Goal: Transaction & Acquisition: Book appointment/travel/reservation

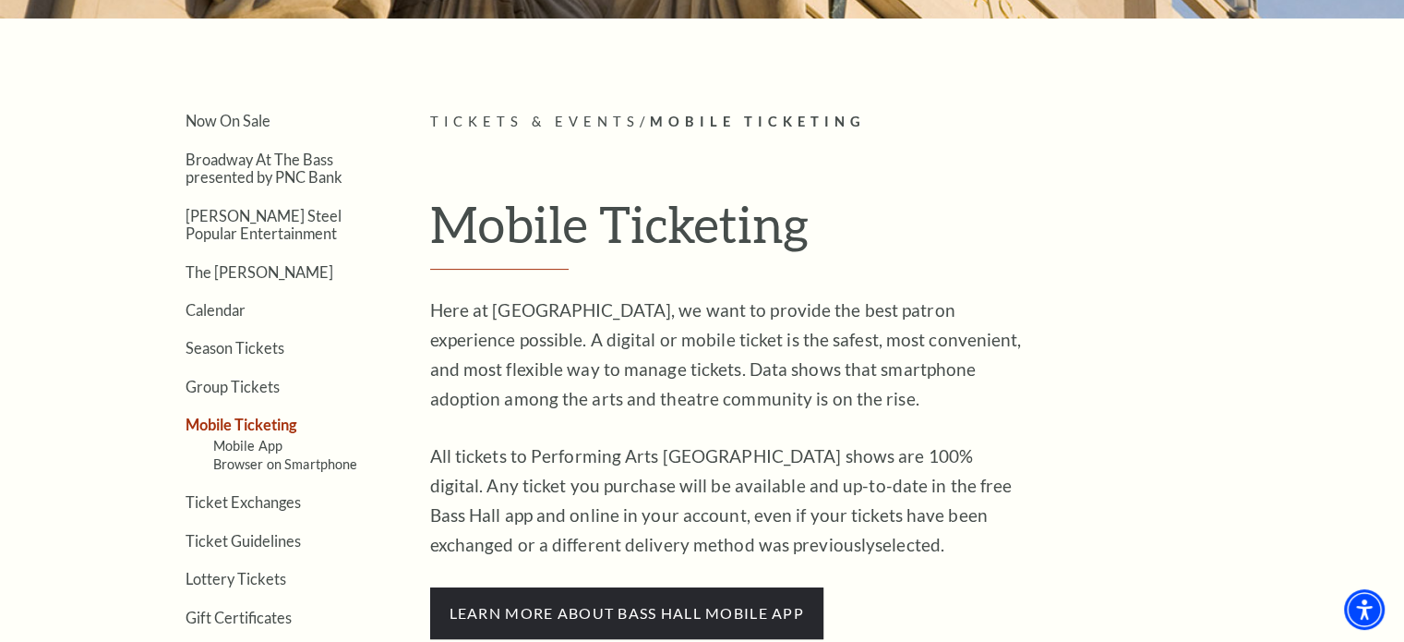
scroll to position [414, 0]
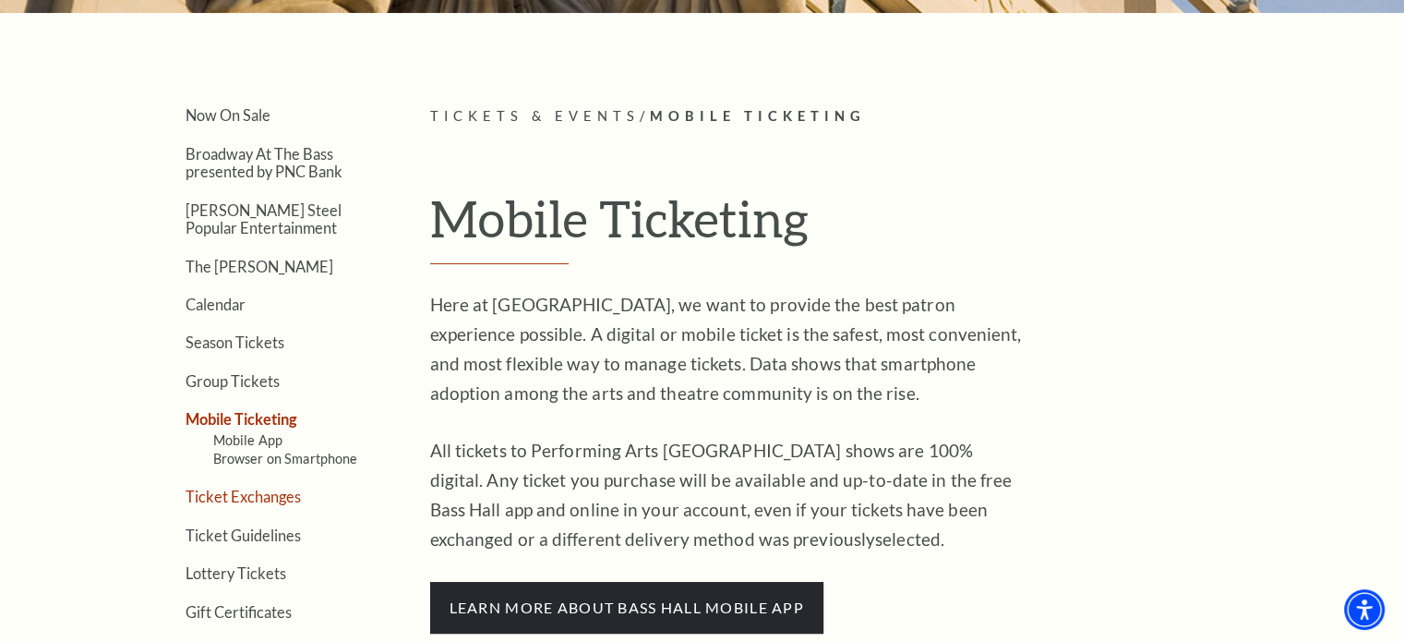
click at [277, 497] on link "Ticket Exchanges" at bounding box center [243, 496] width 115 height 18
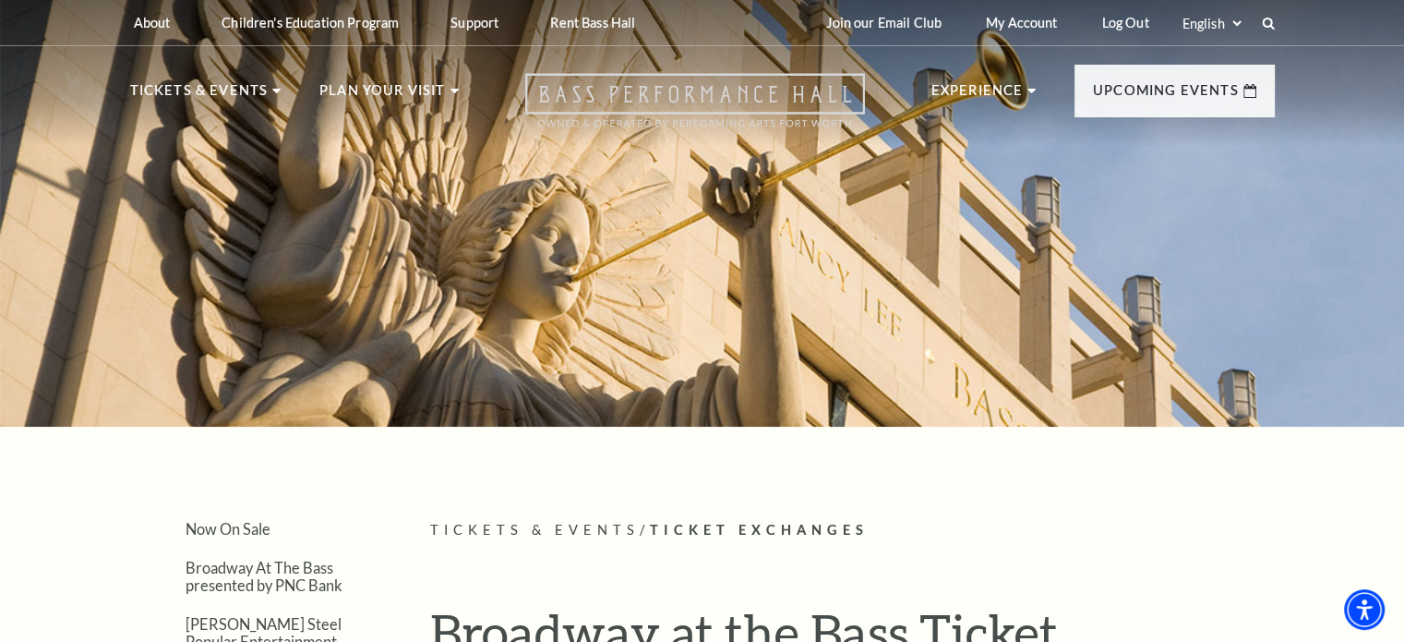
click at [698, 91] on icon "Open this option" at bounding box center [695, 100] width 340 height 54
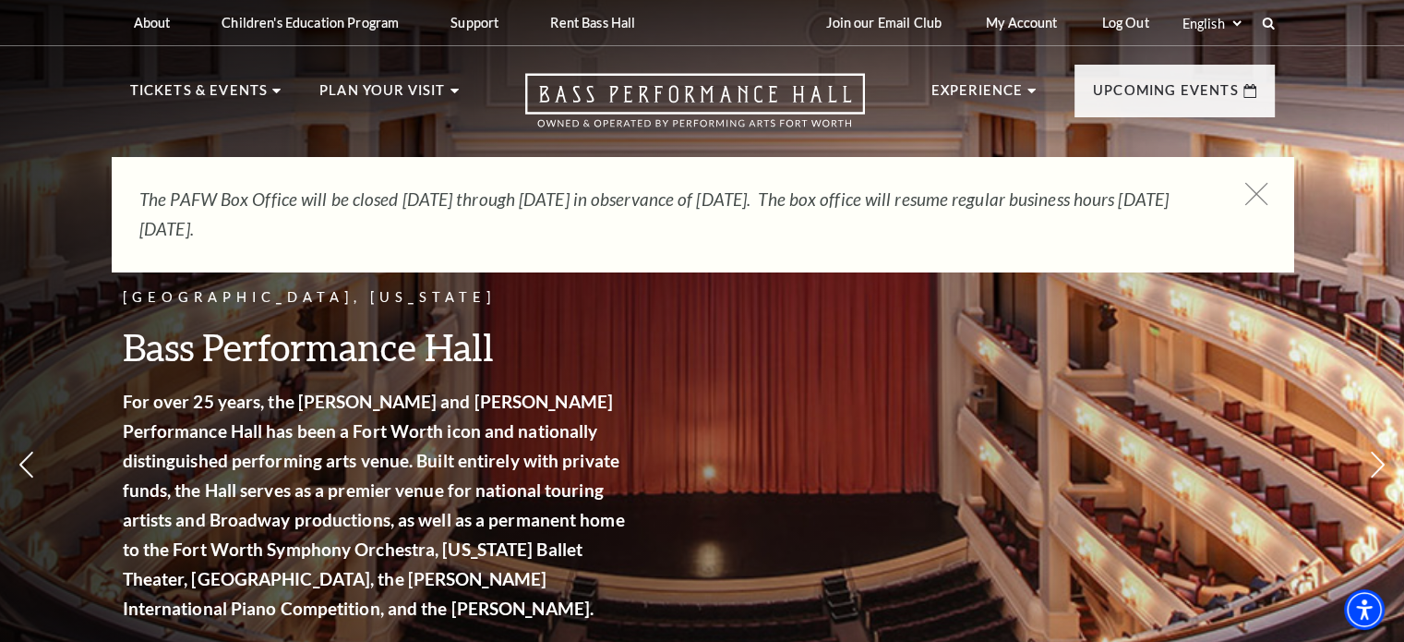
click at [1260, 203] on icon at bounding box center [1255, 194] width 23 height 23
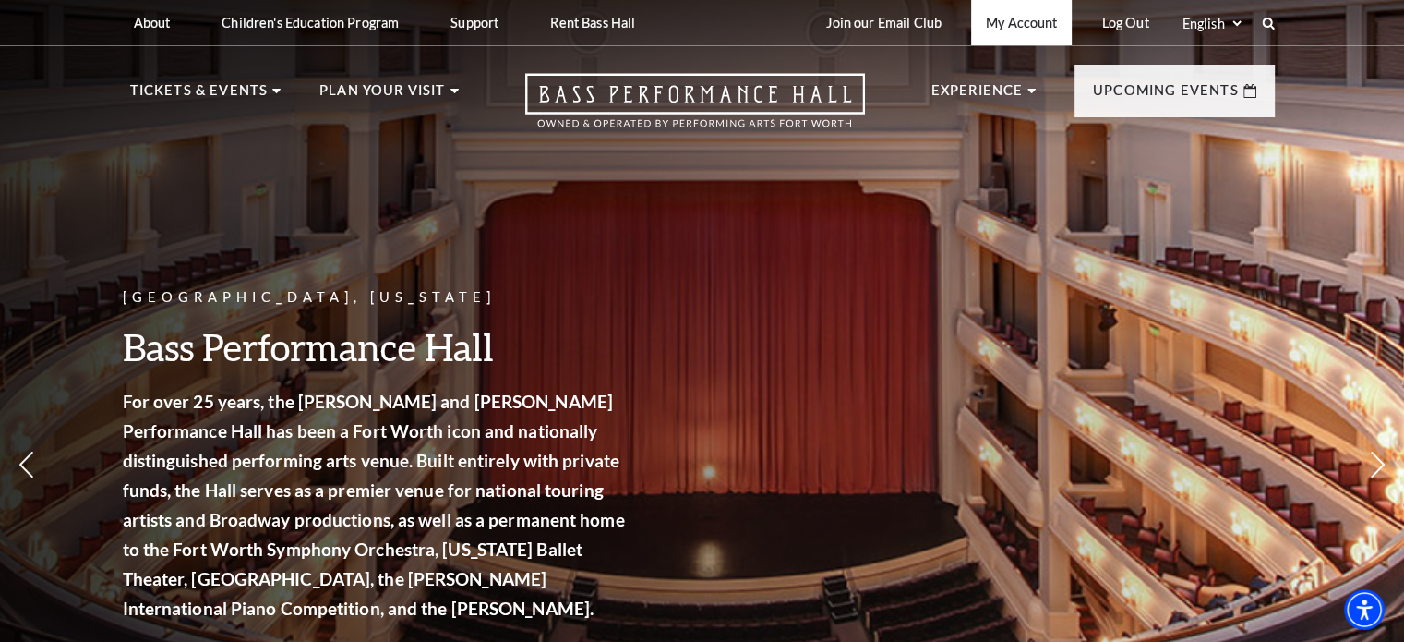
click at [1003, 27] on link "My Account" at bounding box center [1021, 22] width 101 height 45
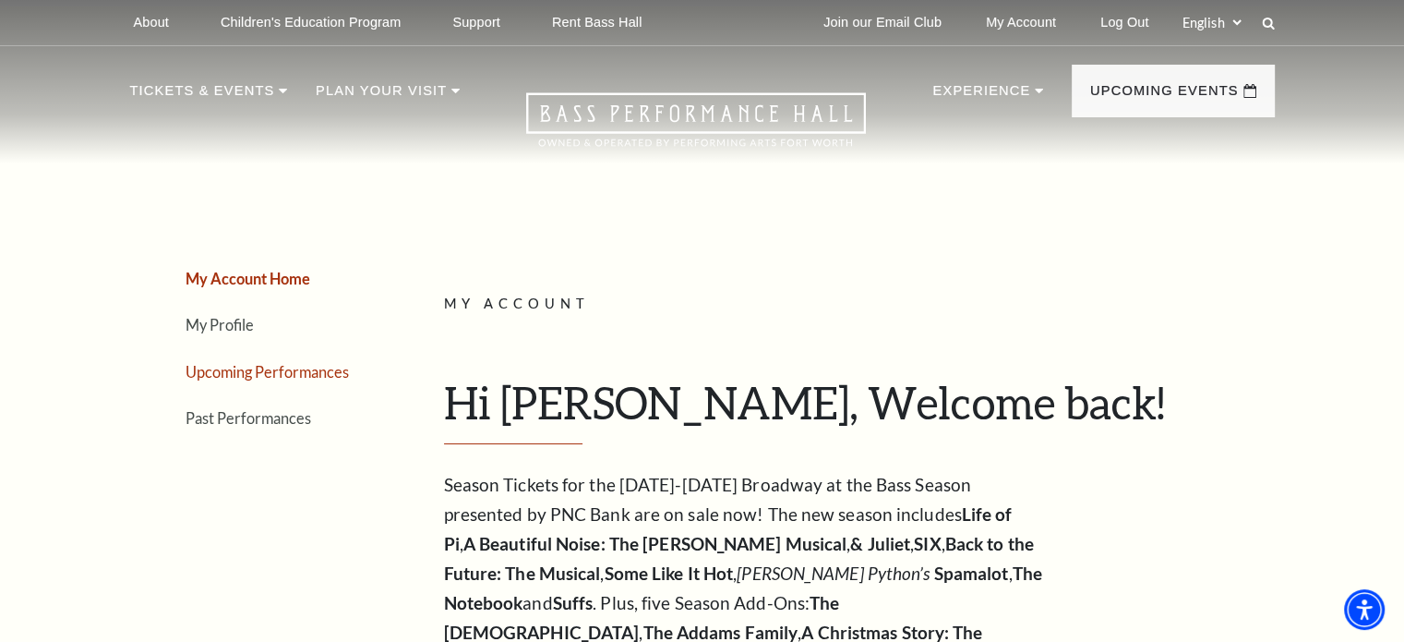
click at [281, 366] on link "Upcoming Performances" at bounding box center [267, 372] width 163 height 18
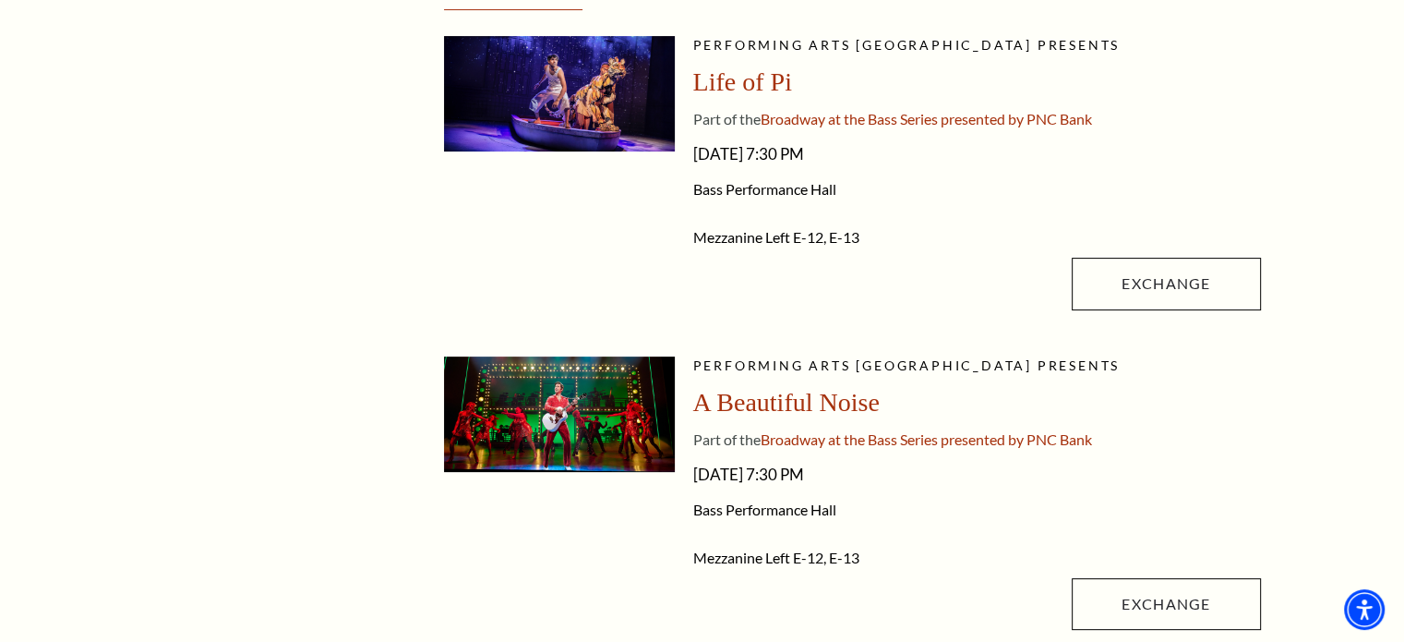
scroll to position [499, 0]
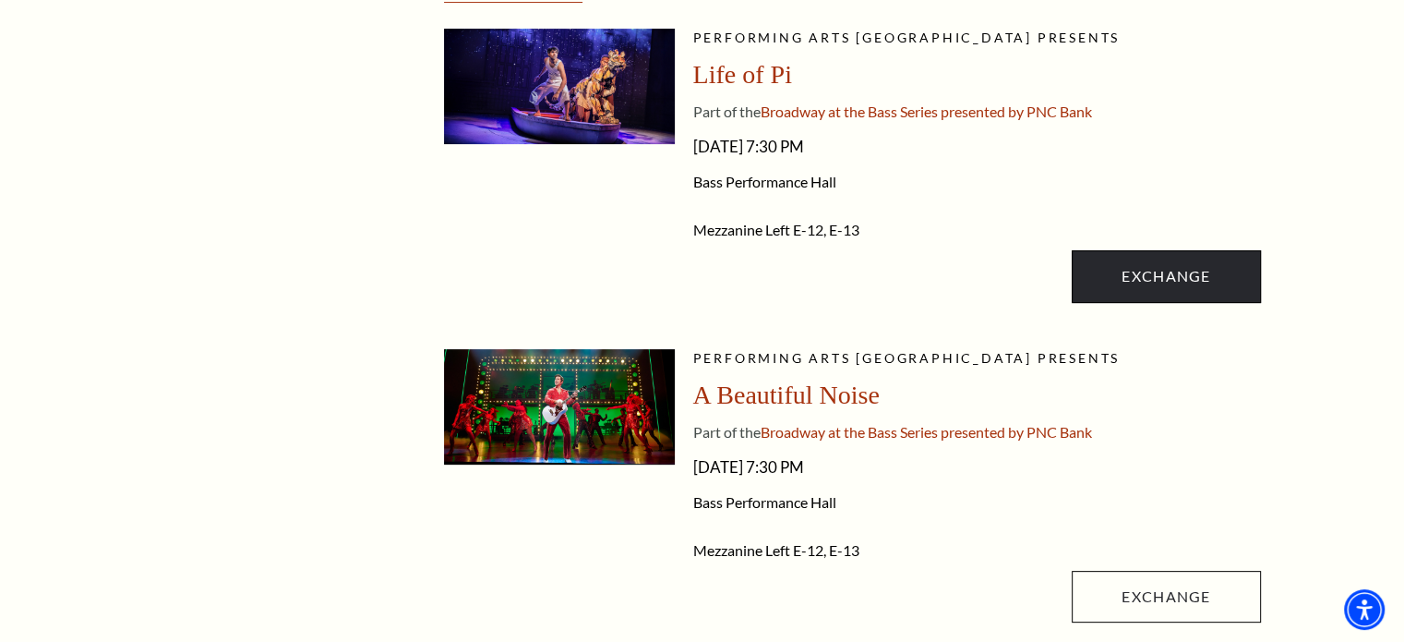
click at [1164, 285] on link "Exchange" at bounding box center [1166, 276] width 188 height 52
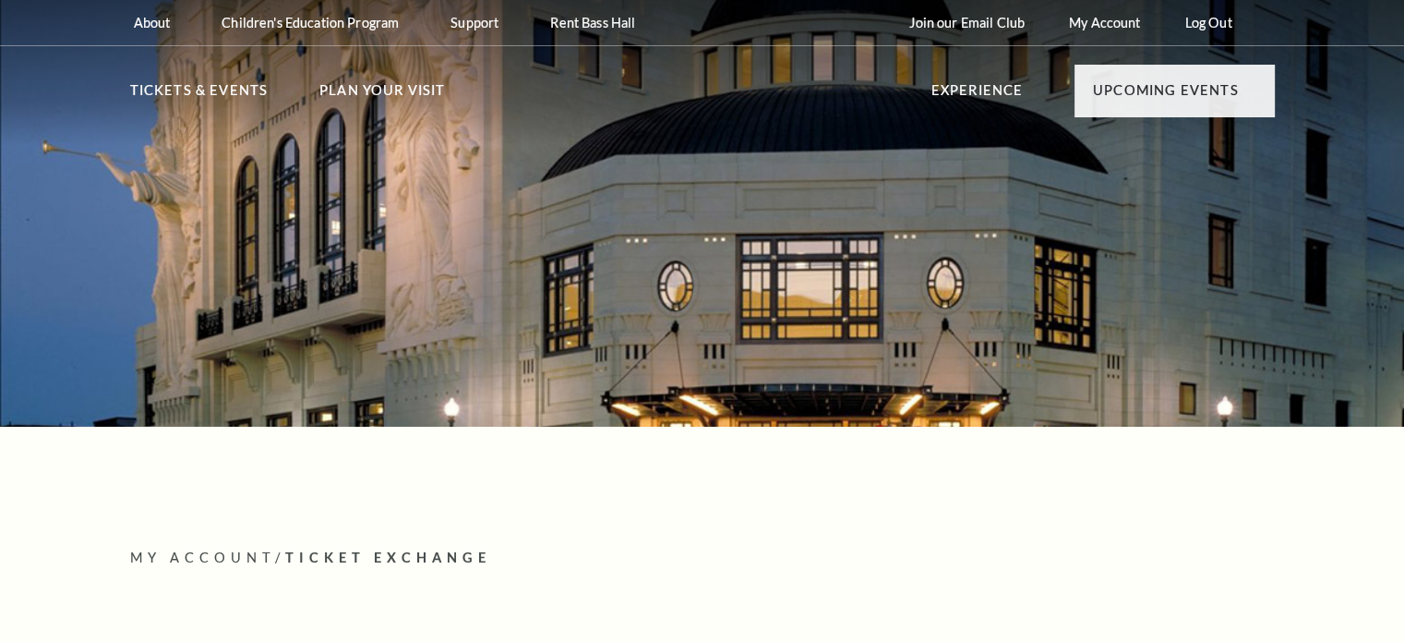
radio input "true"
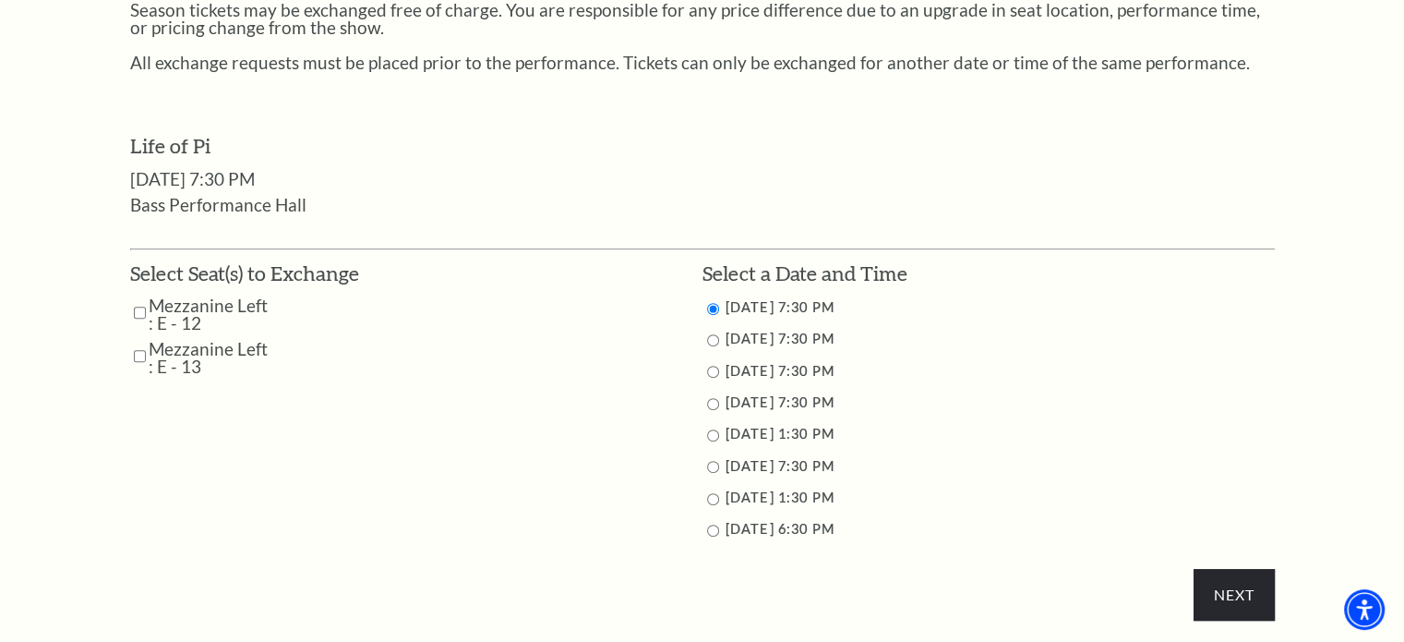
scroll to position [783, 0]
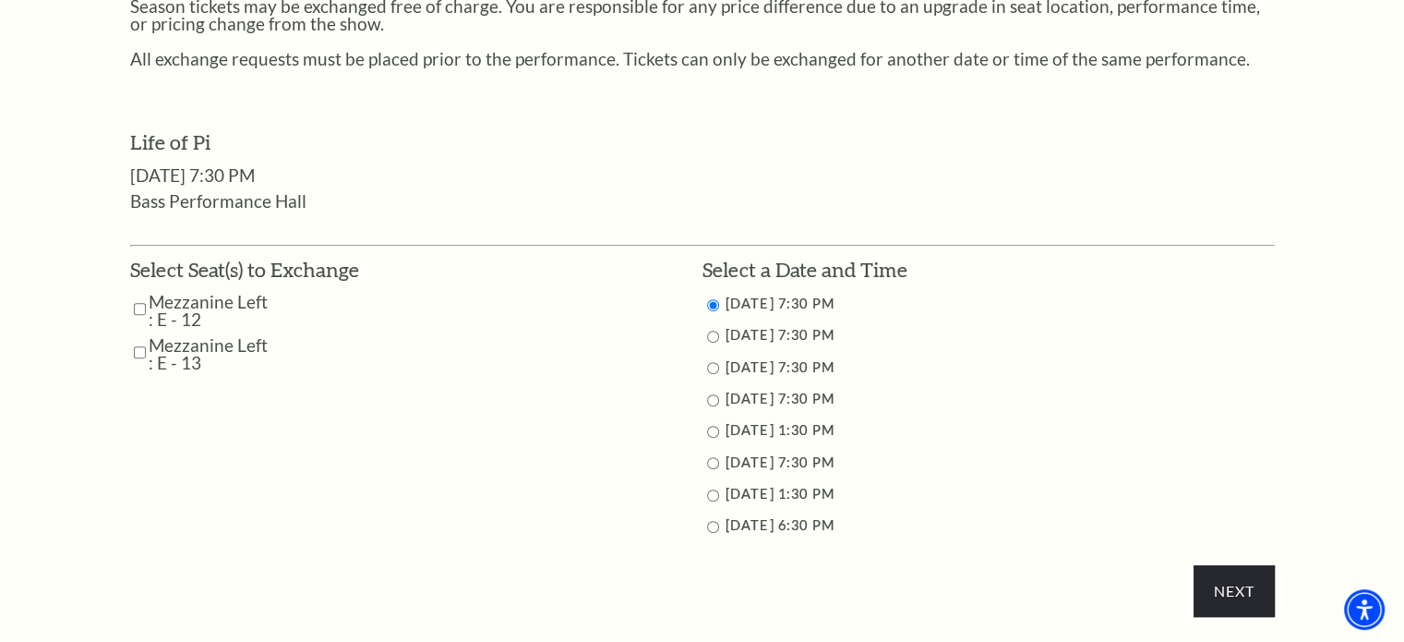
click at [142, 298] on input "Mezzanine Left : E - 12" at bounding box center [140, 309] width 12 height 32
checkbox input "true"
click at [140, 355] on input "Mezzanine Left : E - 13" at bounding box center [140, 352] width 12 height 32
checkbox input "true"
click at [713, 542] on div "Select a Date and Time 9/23/2025 7:30 PM 9/24/2025 7:30 PM 9/25/2025 7:30 PM 9/…" at bounding box center [989, 401] width 572 height 291
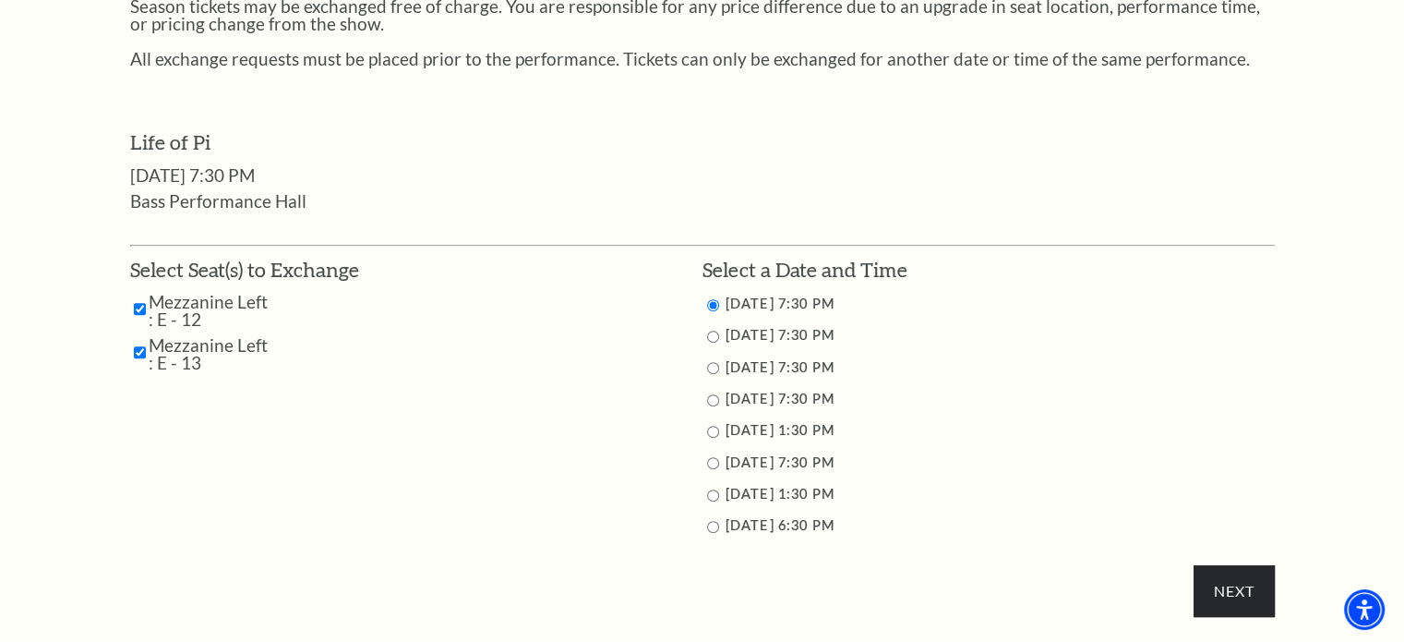
click at [713, 525] on input "9/28/2025 6:30 PM" at bounding box center [713, 527] width 12 height 12
radio input "true"
click at [1226, 602] on input "Next" at bounding box center [1234, 591] width 80 height 52
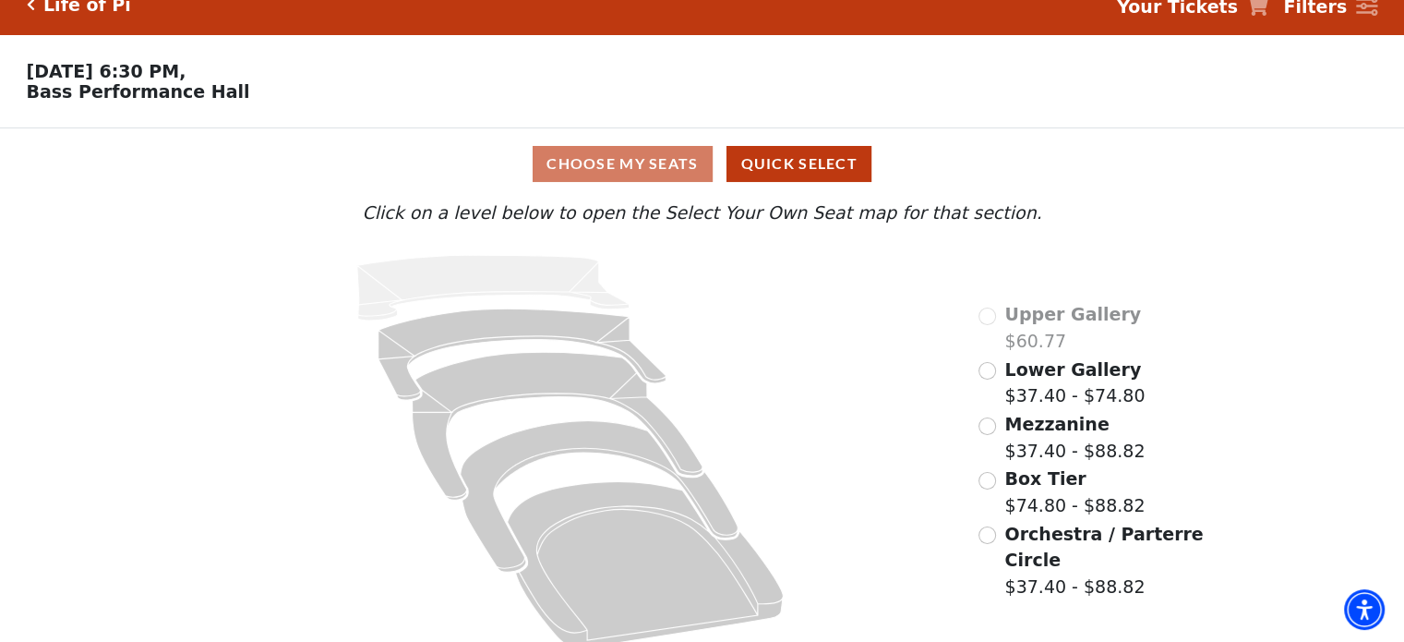
scroll to position [49, 0]
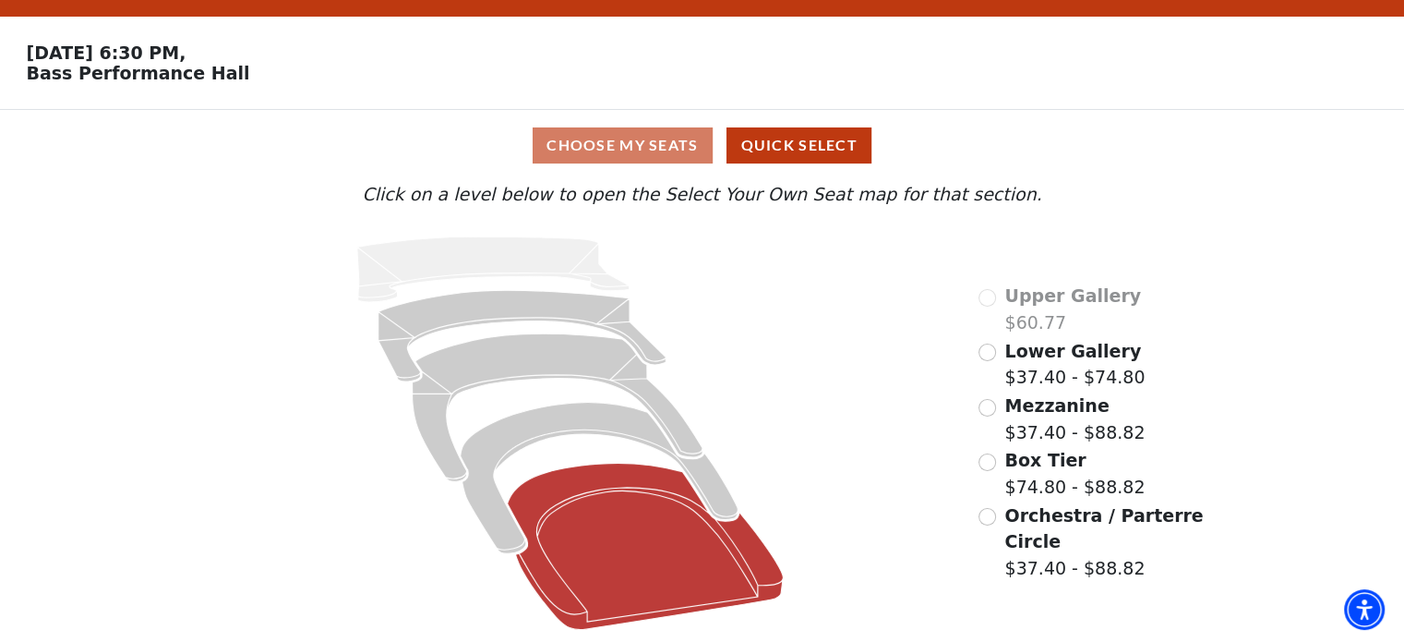
click at [651, 551] on icon "Orchestra / Parterre Circle - Seats Available: 13" at bounding box center [646, 546] width 276 height 166
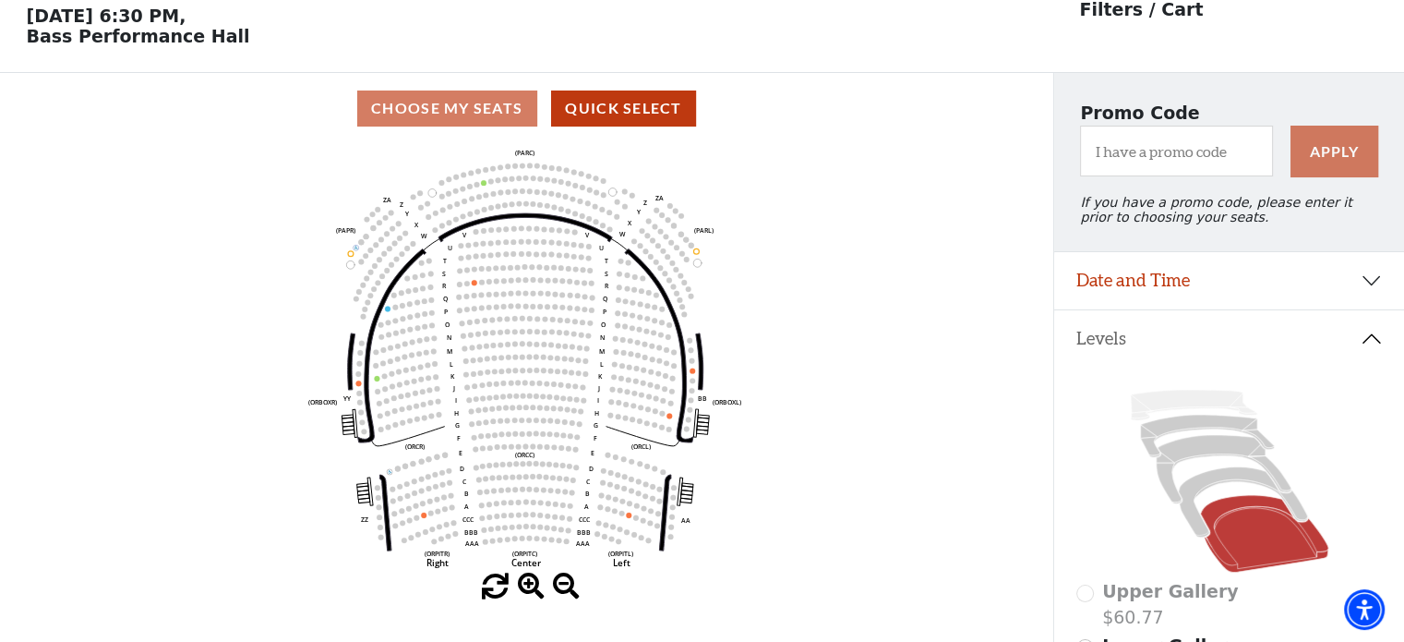
scroll to position [85, 0]
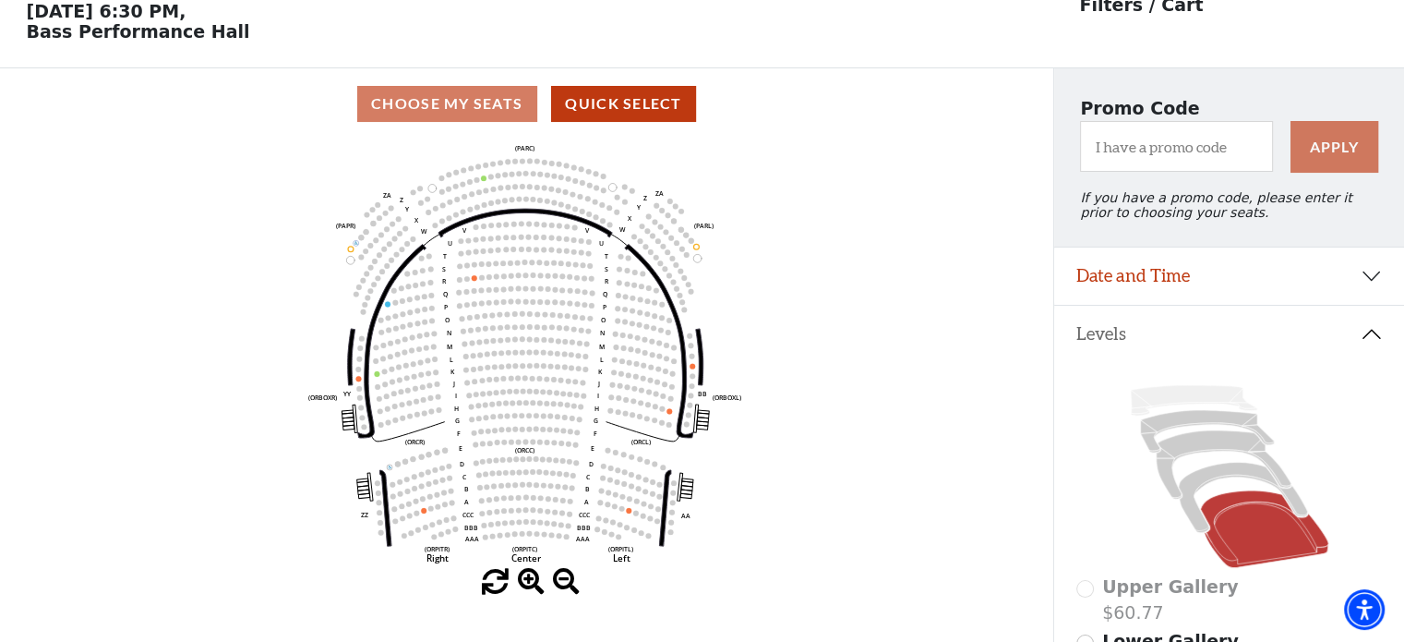
click at [511, 116] on div "Choose My Seats Quick Select" at bounding box center [526, 104] width 1053 height 36
click at [476, 114] on div "Choose My Seats Quick Select" at bounding box center [526, 104] width 1053 height 36
click at [655, 111] on button "Quick Select" at bounding box center [623, 104] width 145 height 36
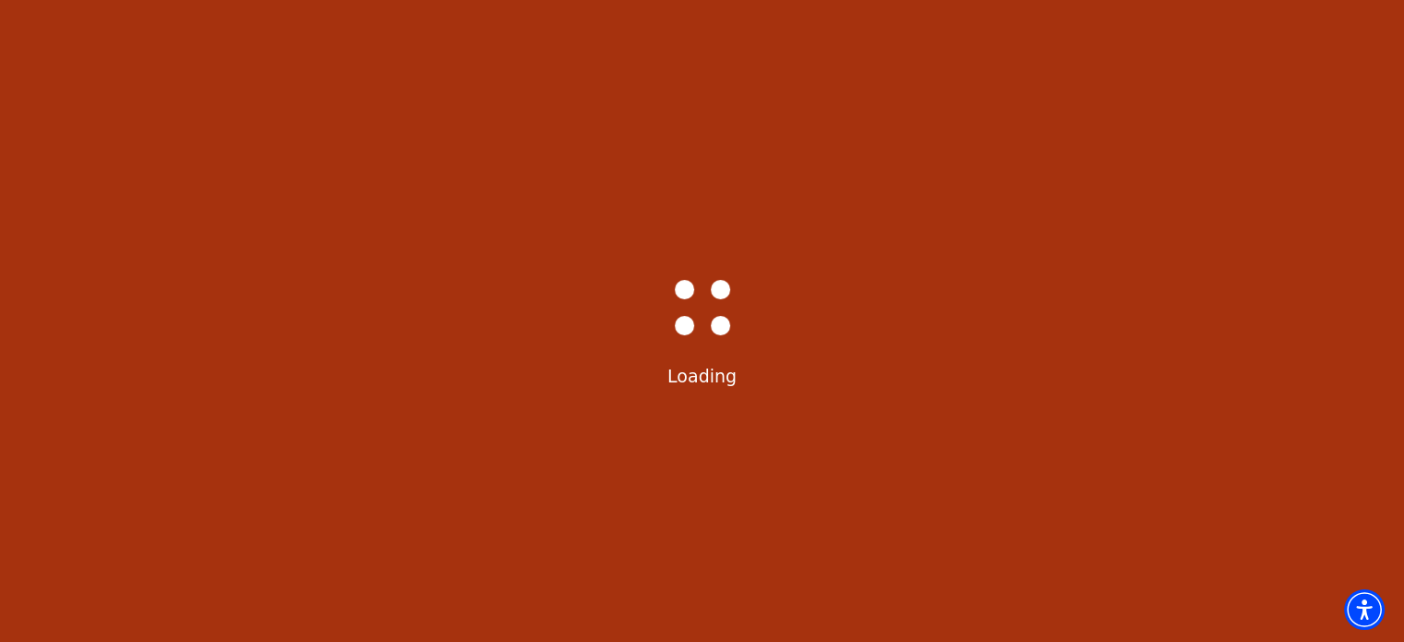
select select "6218"
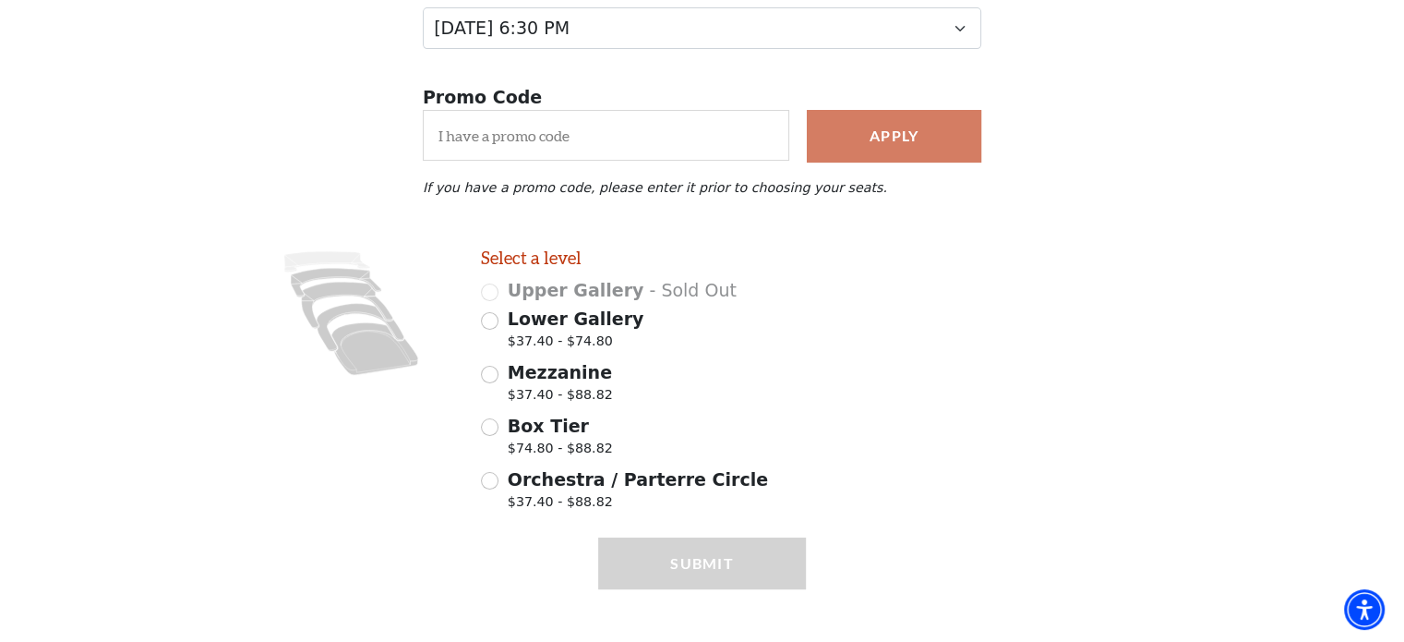
scroll to position [294, 0]
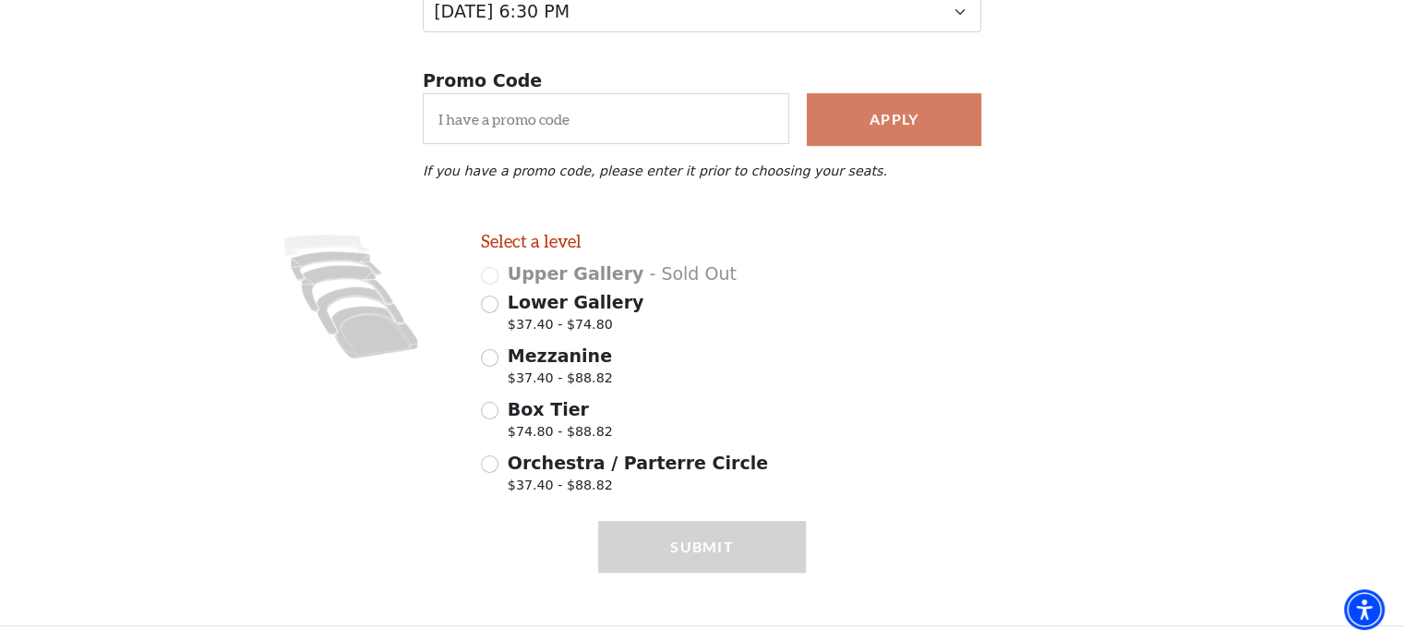
click at [487, 313] on input "Lower Gallery $37.40 - $74.80" at bounding box center [490, 304] width 18 height 18
radio input "true"
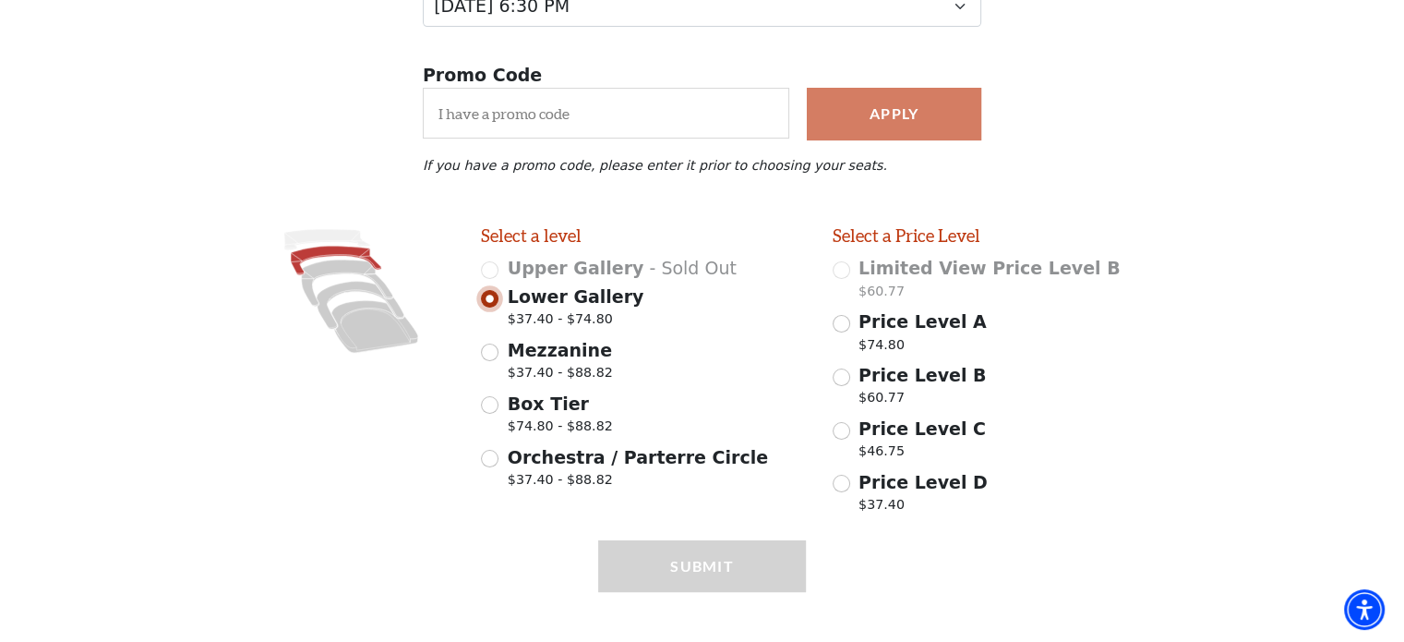
scroll to position [329, 0]
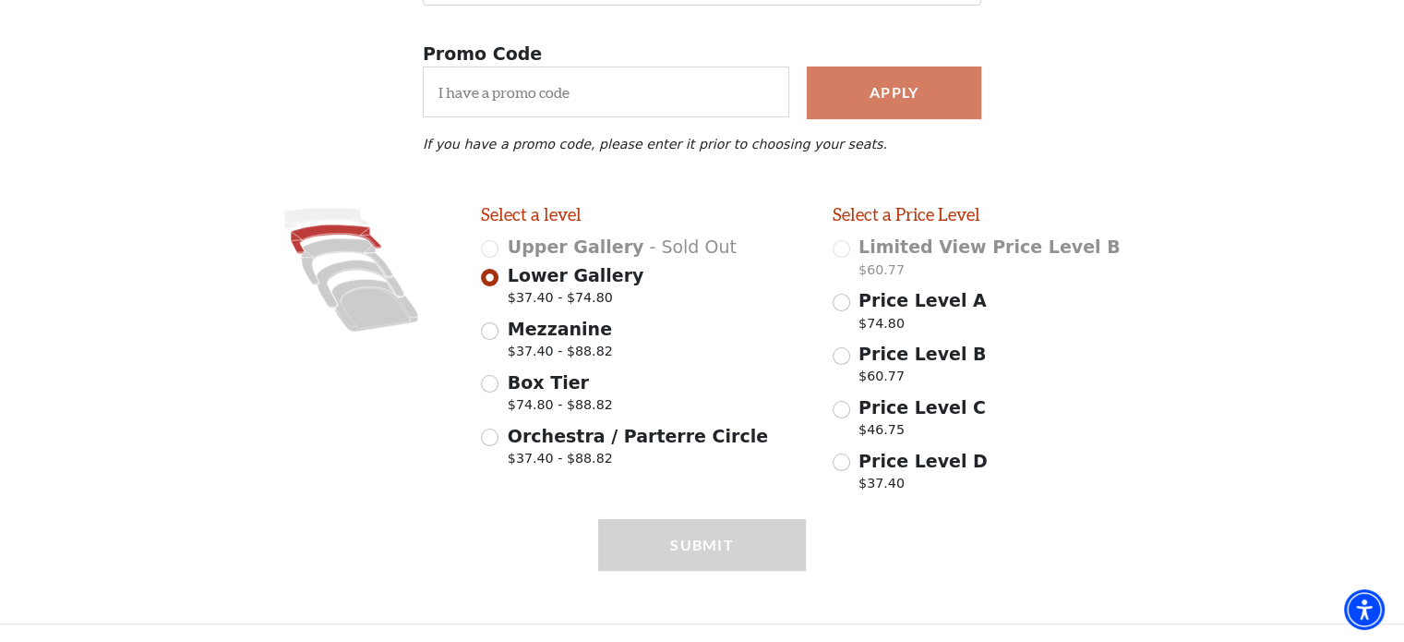
click at [511, 346] on span "$37.40 - $88.82" at bounding box center [560, 354] width 105 height 25
click at [499, 340] on input "Mezzanine $37.40 - $88.82" at bounding box center [490, 331] width 18 height 18
radio input "true"
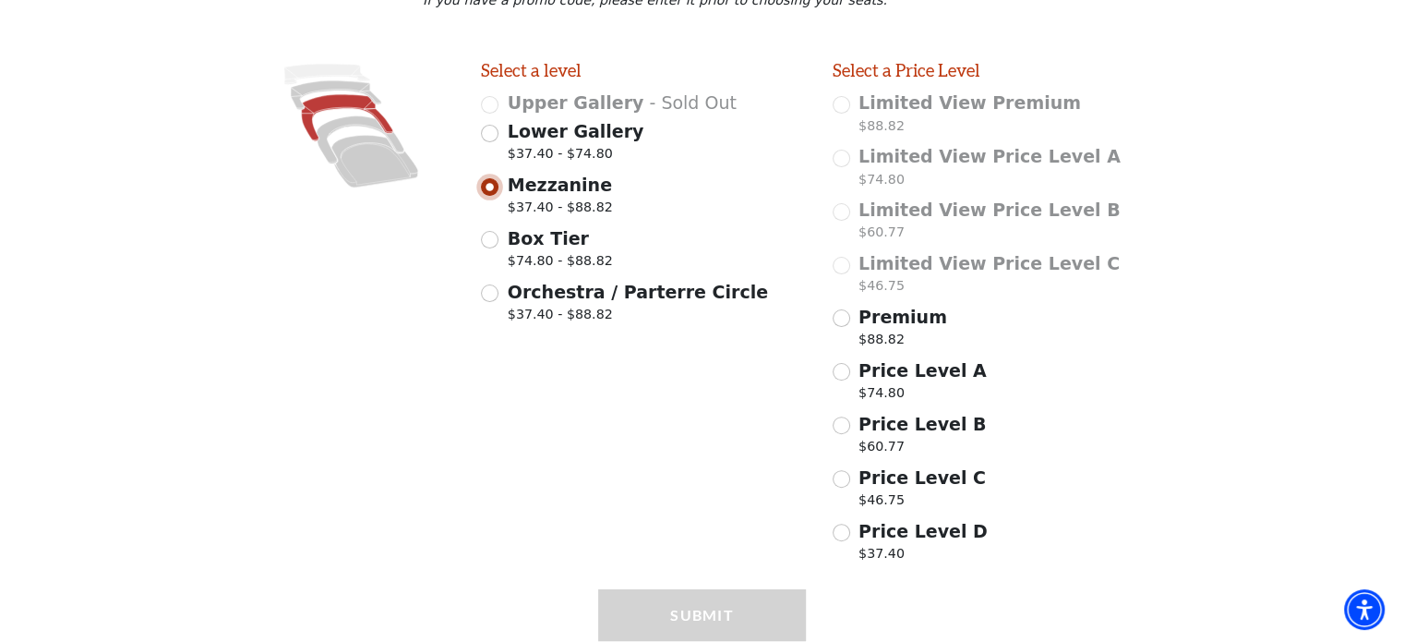
scroll to position [532, 0]
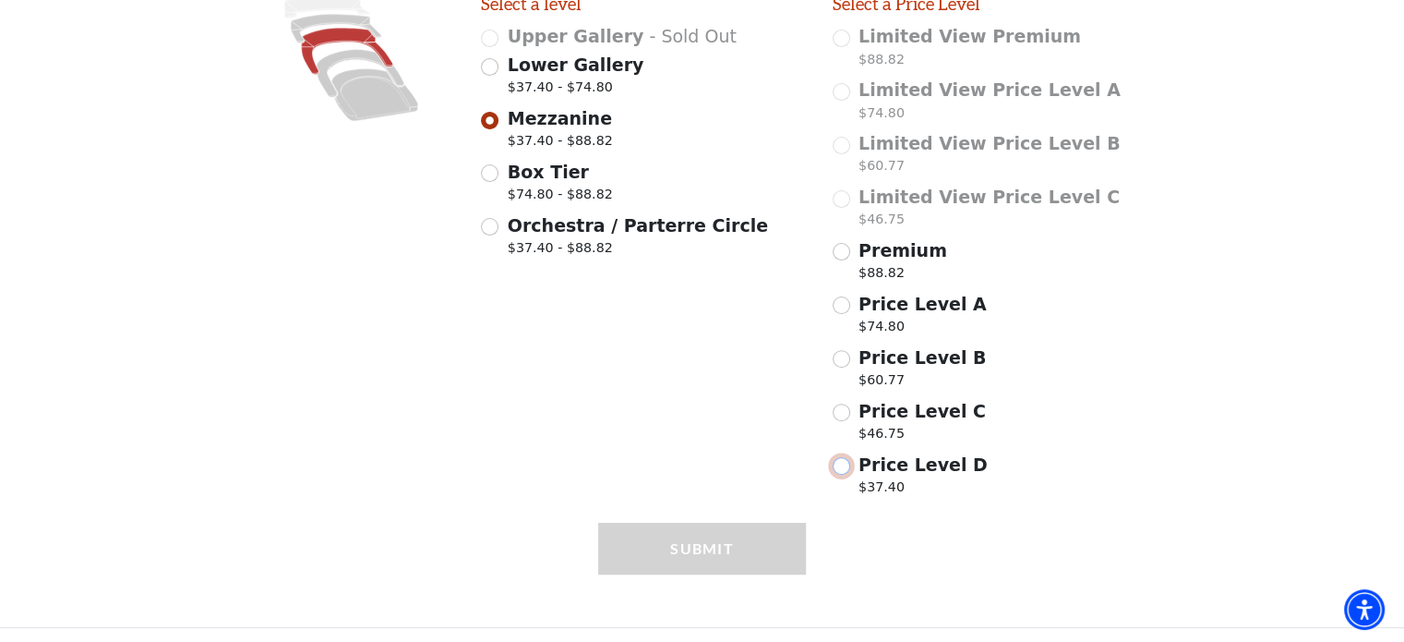
click at [840, 475] on input "Price Level D $37.40" at bounding box center [842, 466] width 18 height 18
radio input "true"
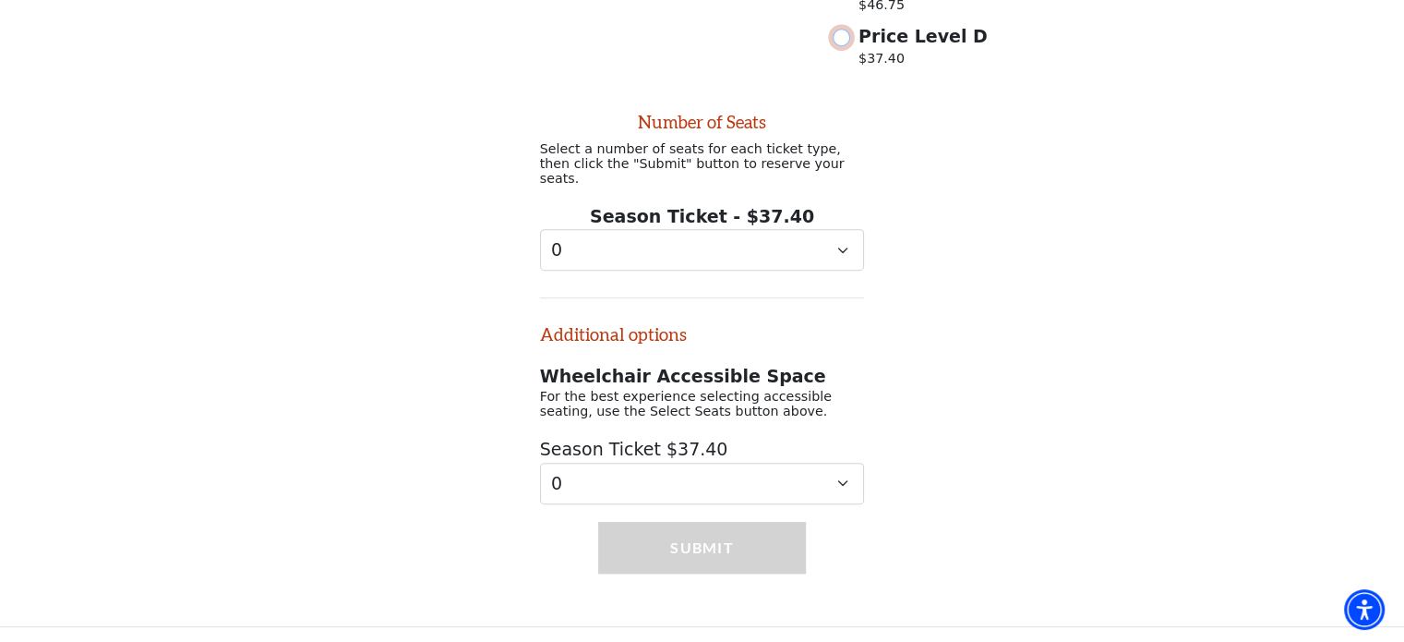
scroll to position [963, 0]
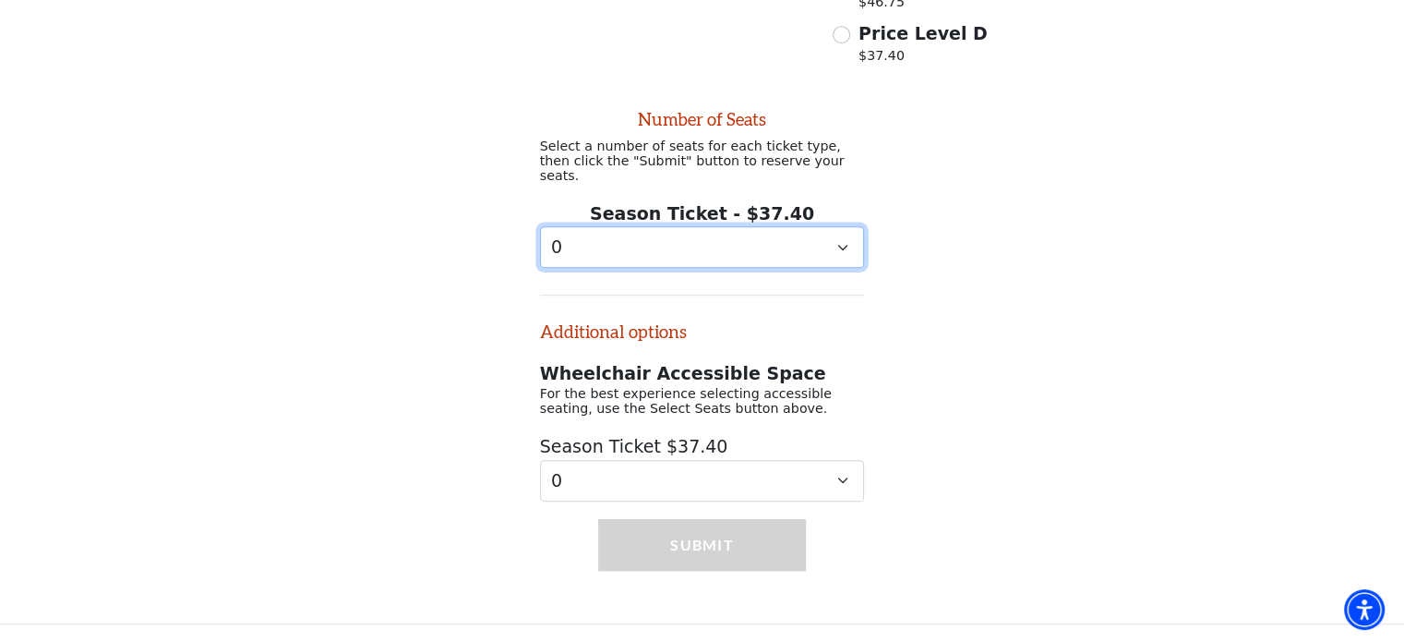
click at [860, 244] on select "0 1 2 3 4 5 6 7 8 9" at bounding box center [702, 247] width 325 height 42
select select "2"
click at [540, 226] on select "0 1 2 3 4 5 6 7 8 9" at bounding box center [702, 247] width 325 height 42
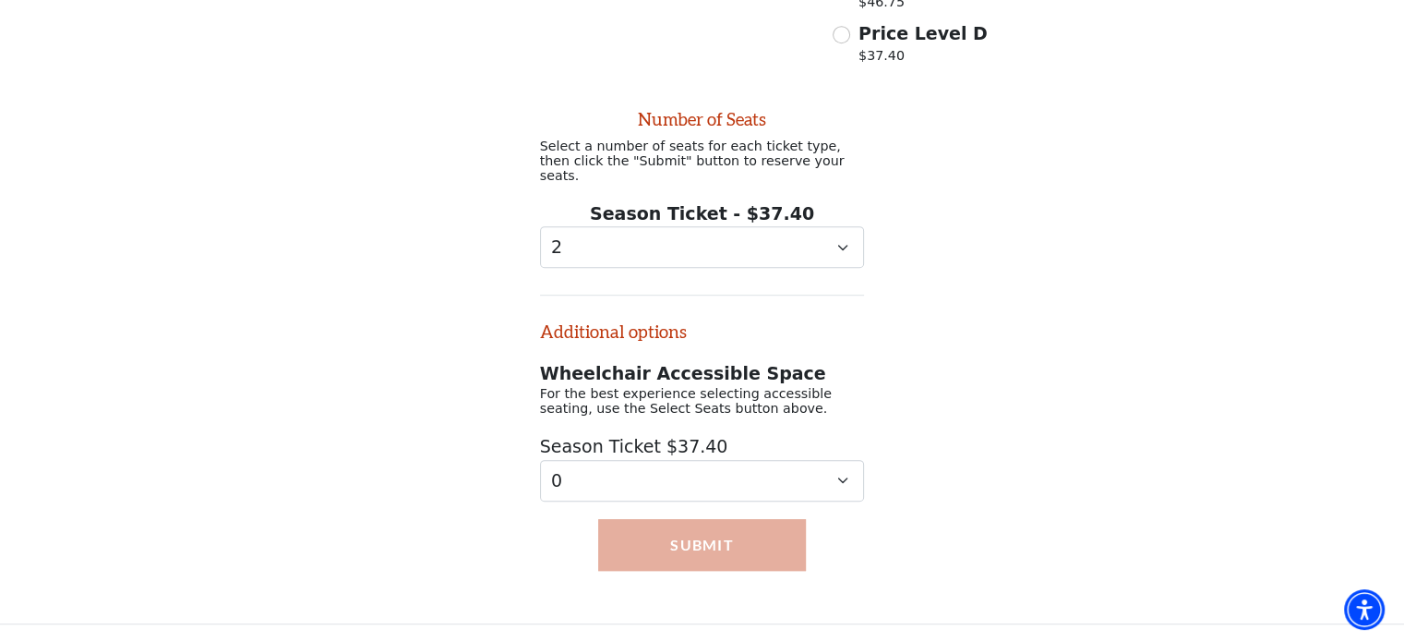
click at [722, 536] on button "Submit" at bounding box center [702, 545] width 208 height 52
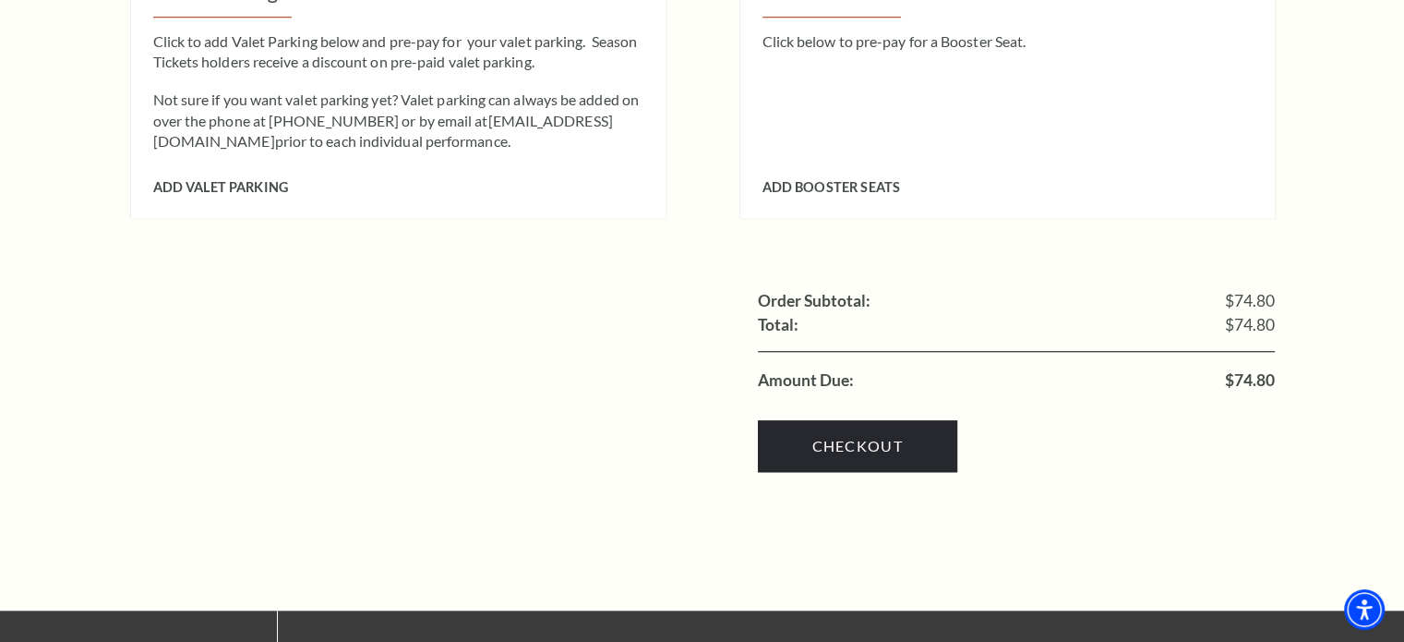
scroll to position [1647, 0]
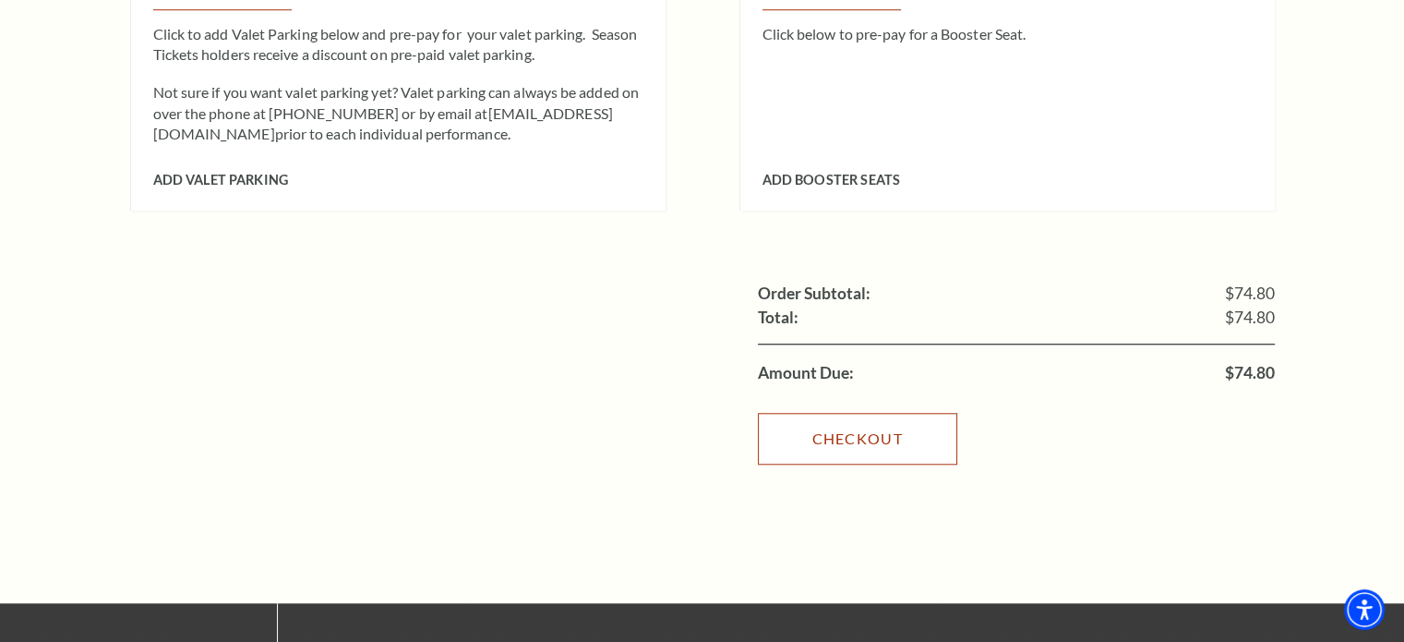
click at [870, 425] on link "Checkout" at bounding box center [857, 439] width 199 height 52
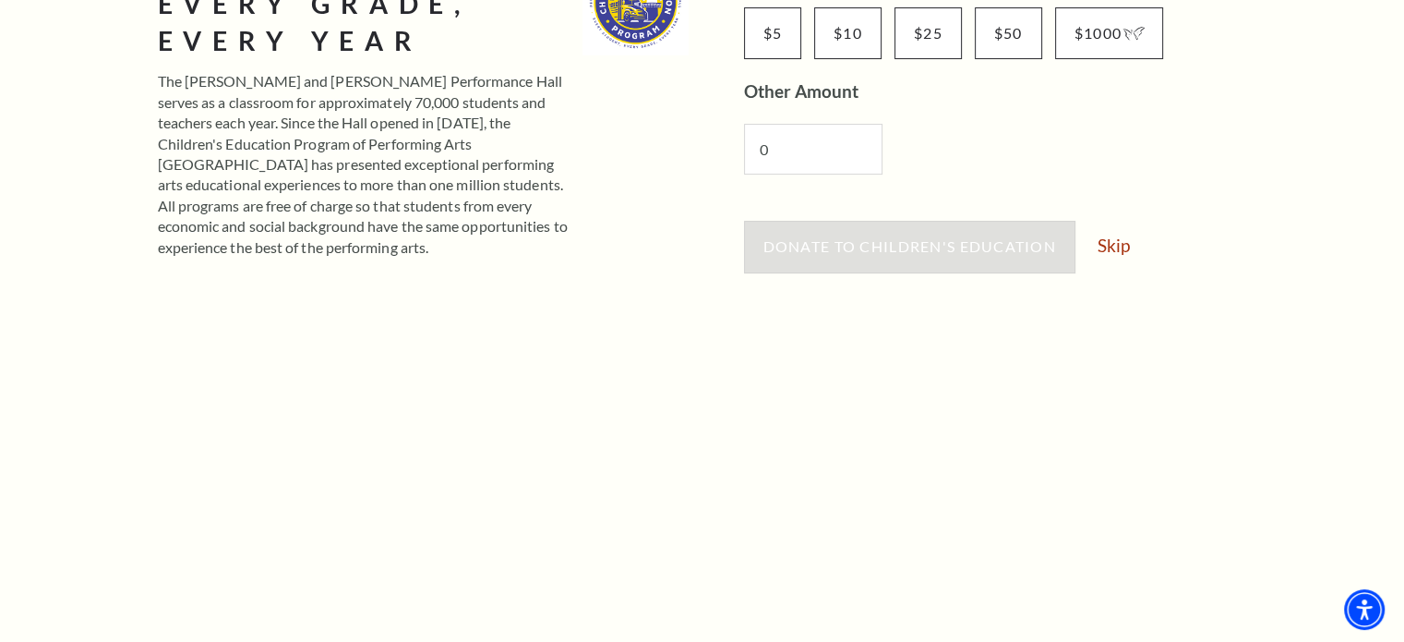
scroll to position [382, 0]
click at [1107, 254] on link "Skip" at bounding box center [1114, 247] width 32 height 18
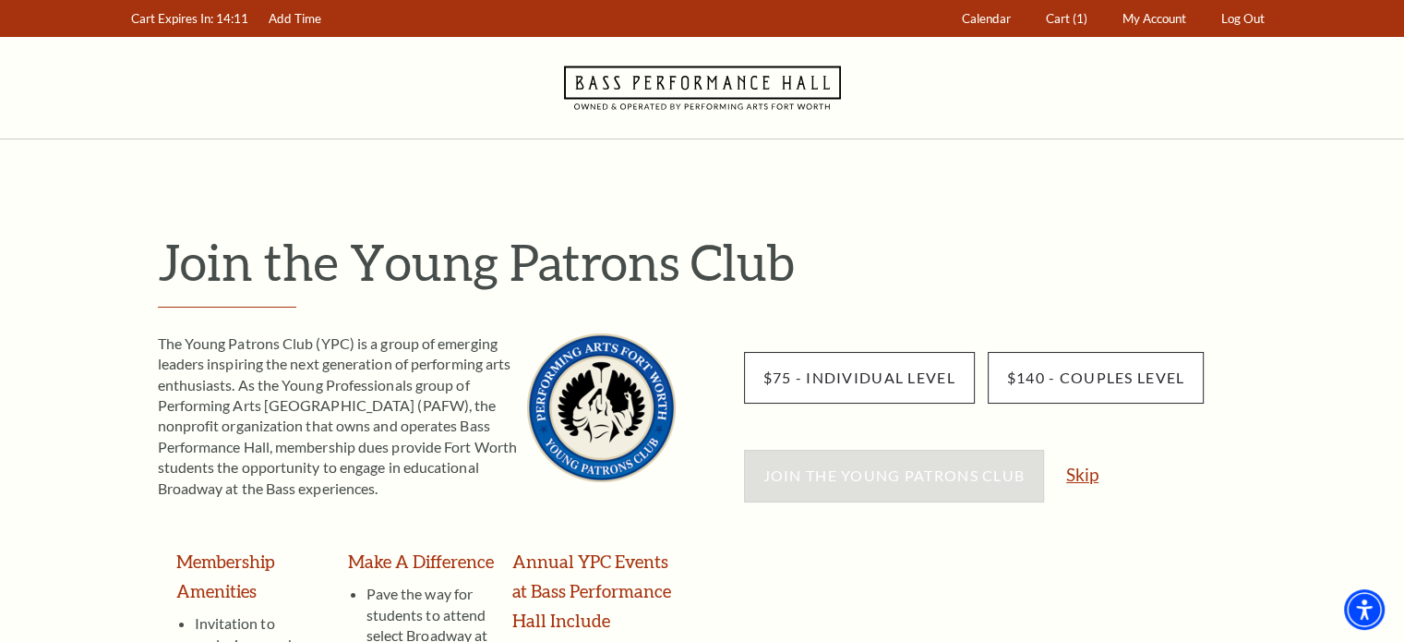
click at [1095, 481] on link "Skip" at bounding box center [1082, 474] width 32 height 18
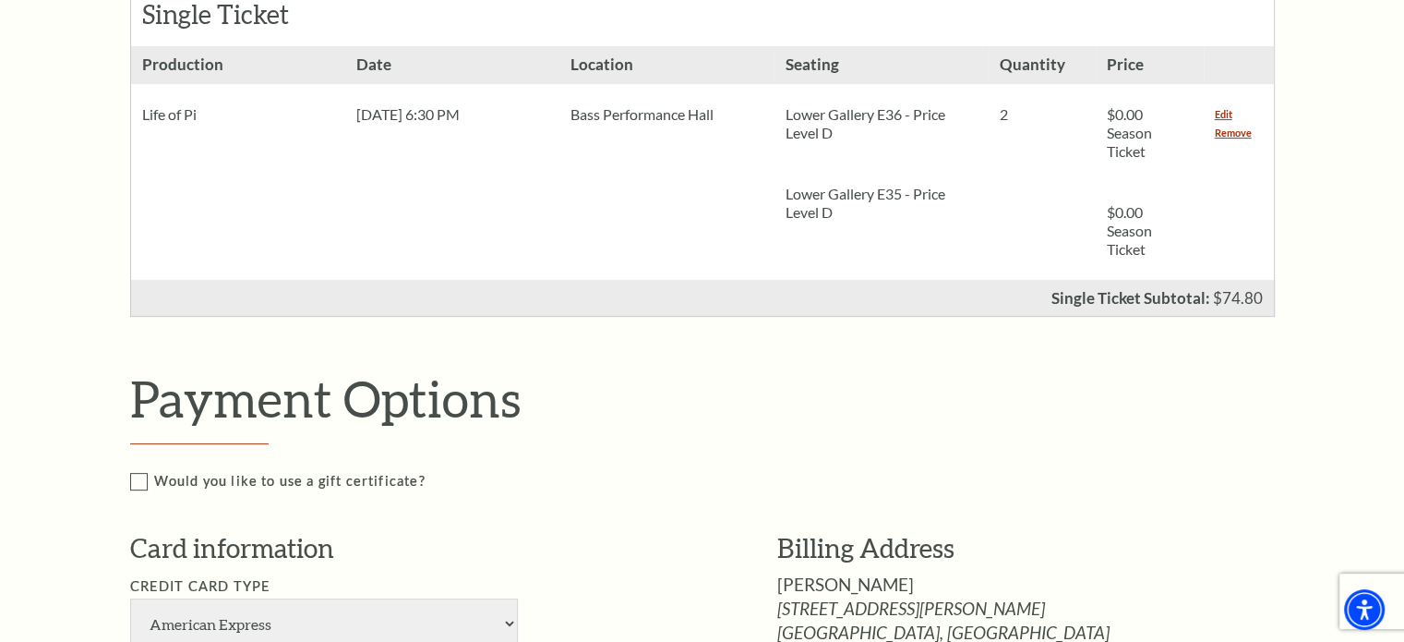
scroll to position [514, 0]
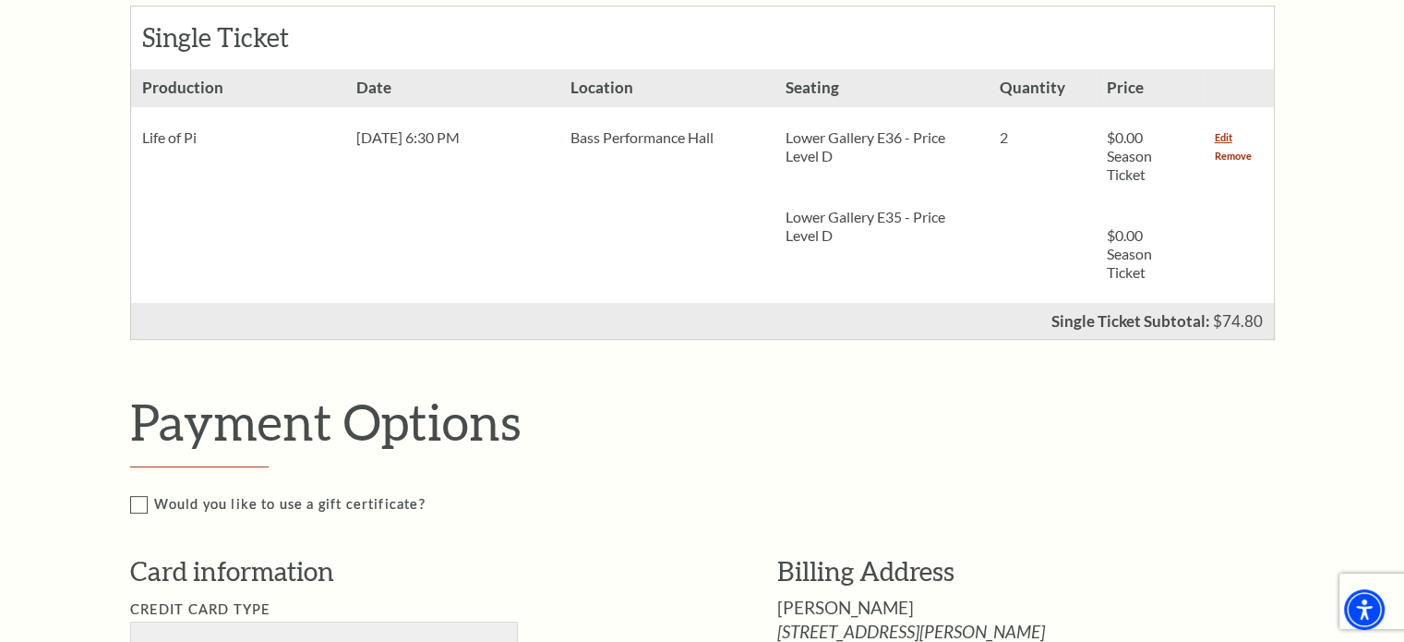
click at [1243, 157] on link "Remove" at bounding box center [1233, 156] width 37 height 18
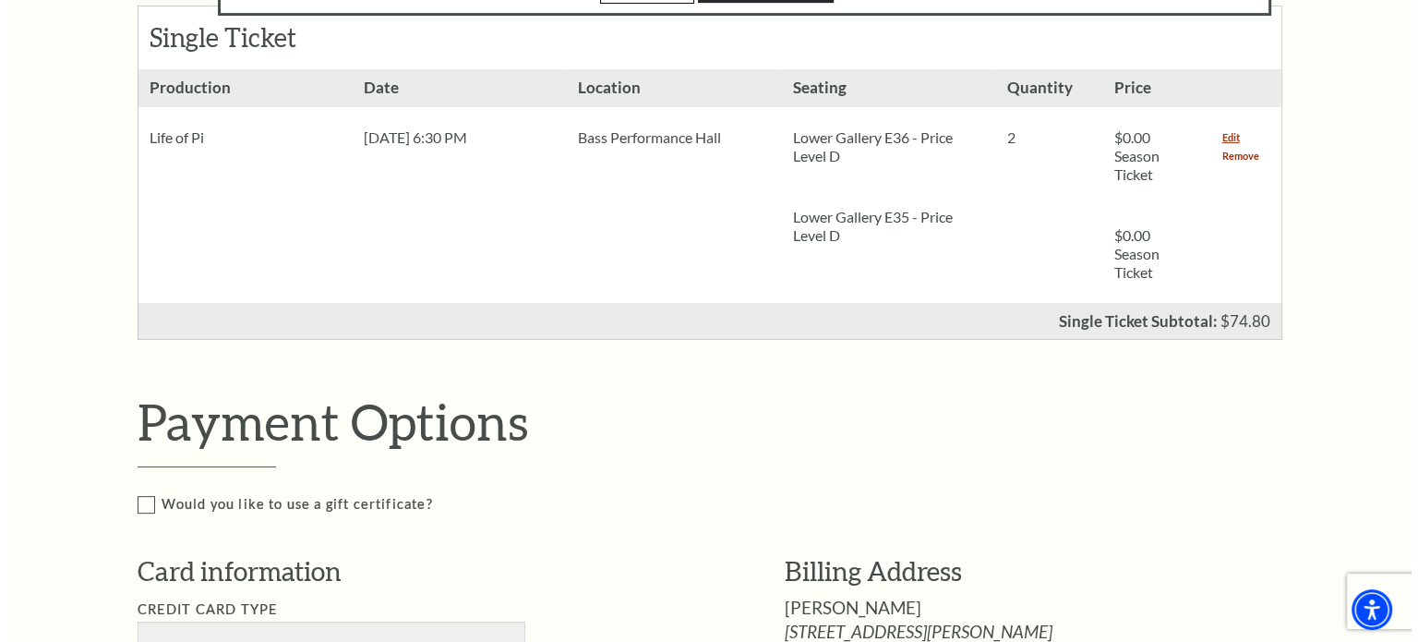
scroll to position [352, 0]
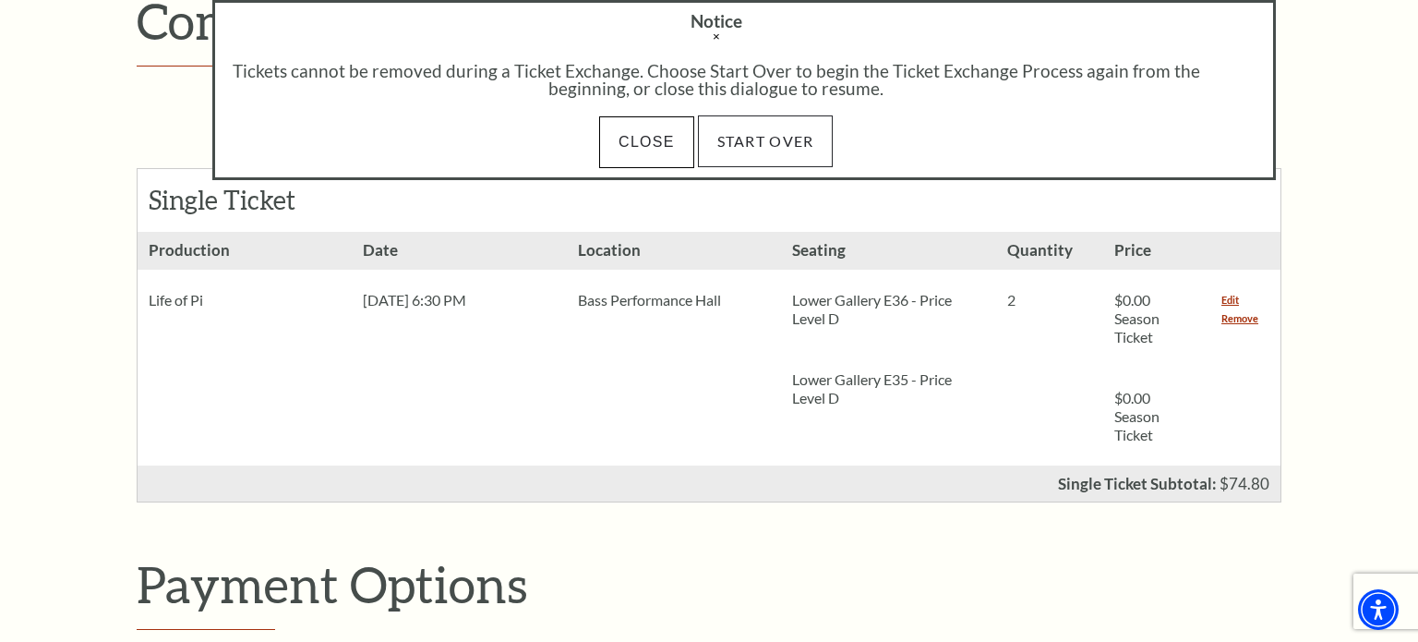
click at [774, 158] on link "Start Over" at bounding box center [766, 141] width 136 height 52
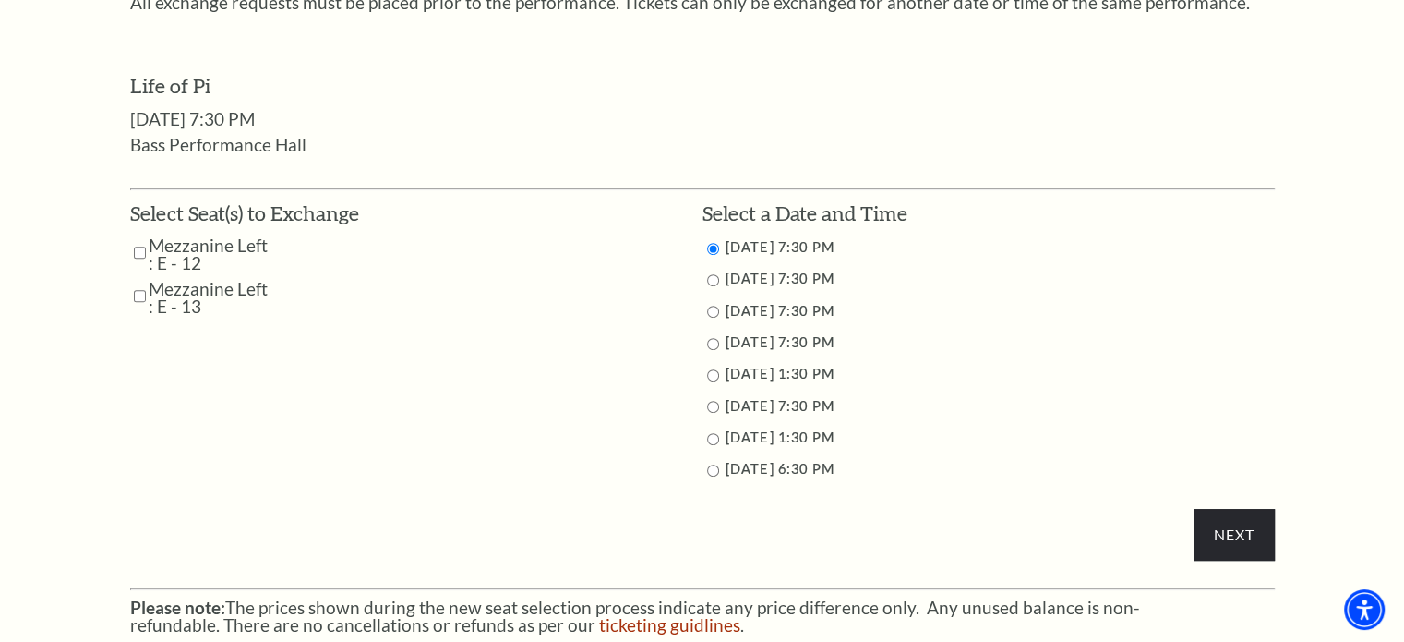
scroll to position [842, 0]
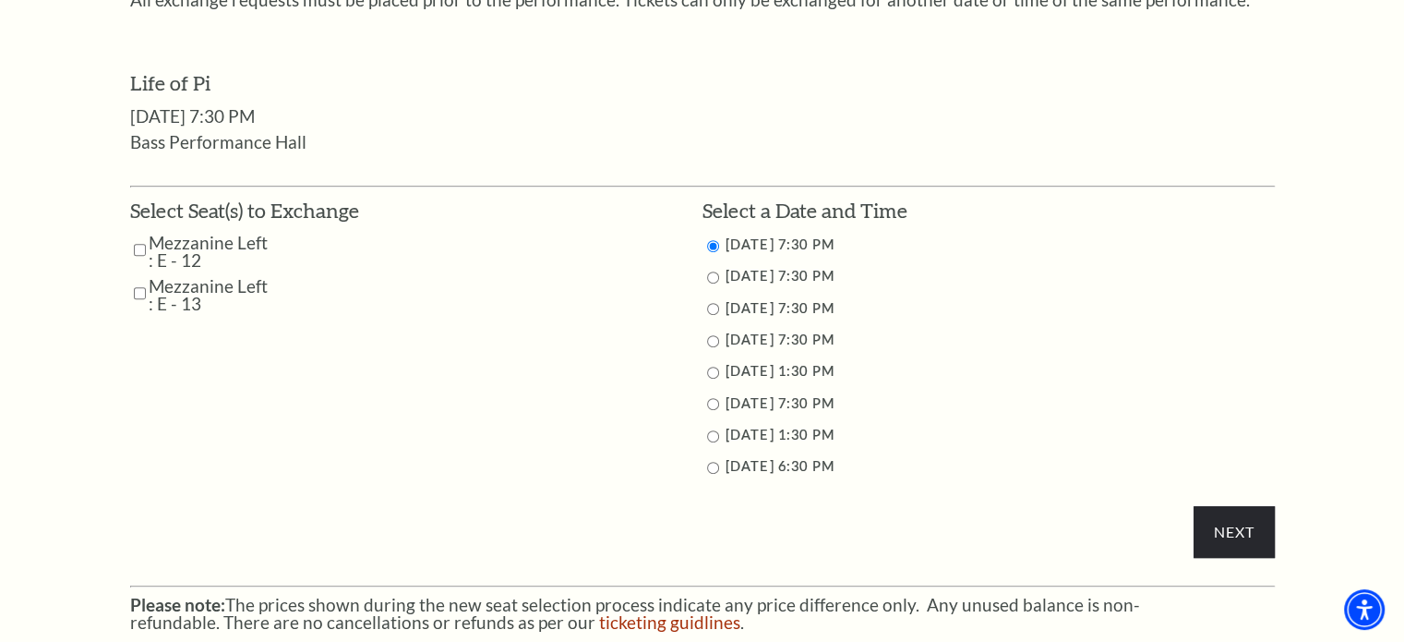
click at [140, 256] on input "Mezzanine Left : E - 12" at bounding box center [140, 250] width 12 height 32
checkbox input "true"
click at [144, 288] on input "Mezzanine Left : E - 13" at bounding box center [140, 293] width 12 height 32
checkbox input "true"
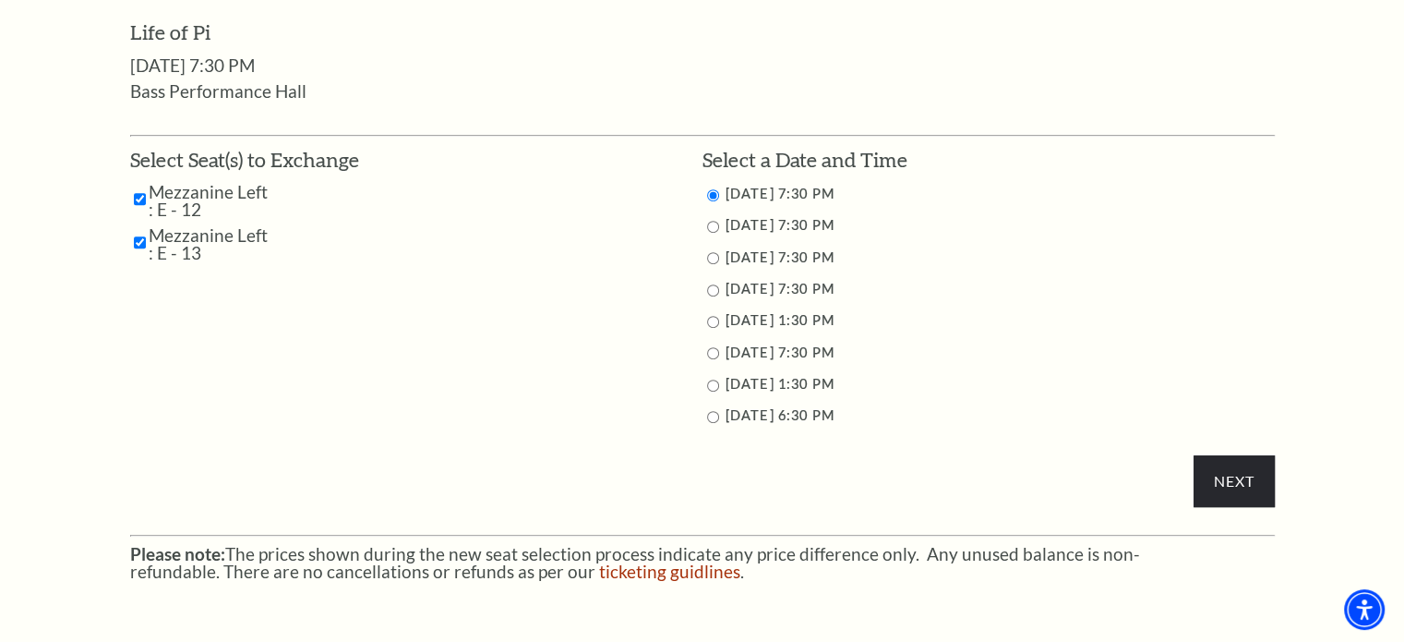
scroll to position [895, 0]
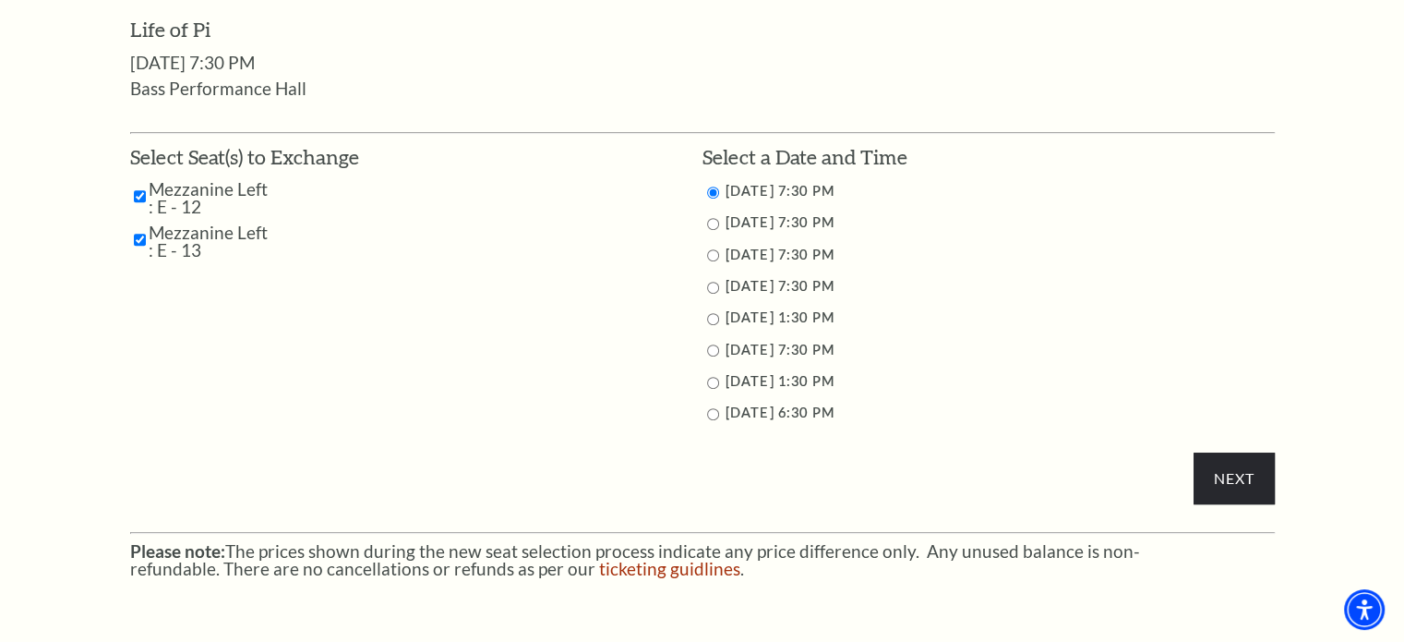
click at [712, 225] on input "9/24/2025 7:30 PM" at bounding box center [713, 224] width 12 height 12
radio input "true"
click at [1215, 480] on input "Next" at bounding box center [1234, 478] width 80 height 52
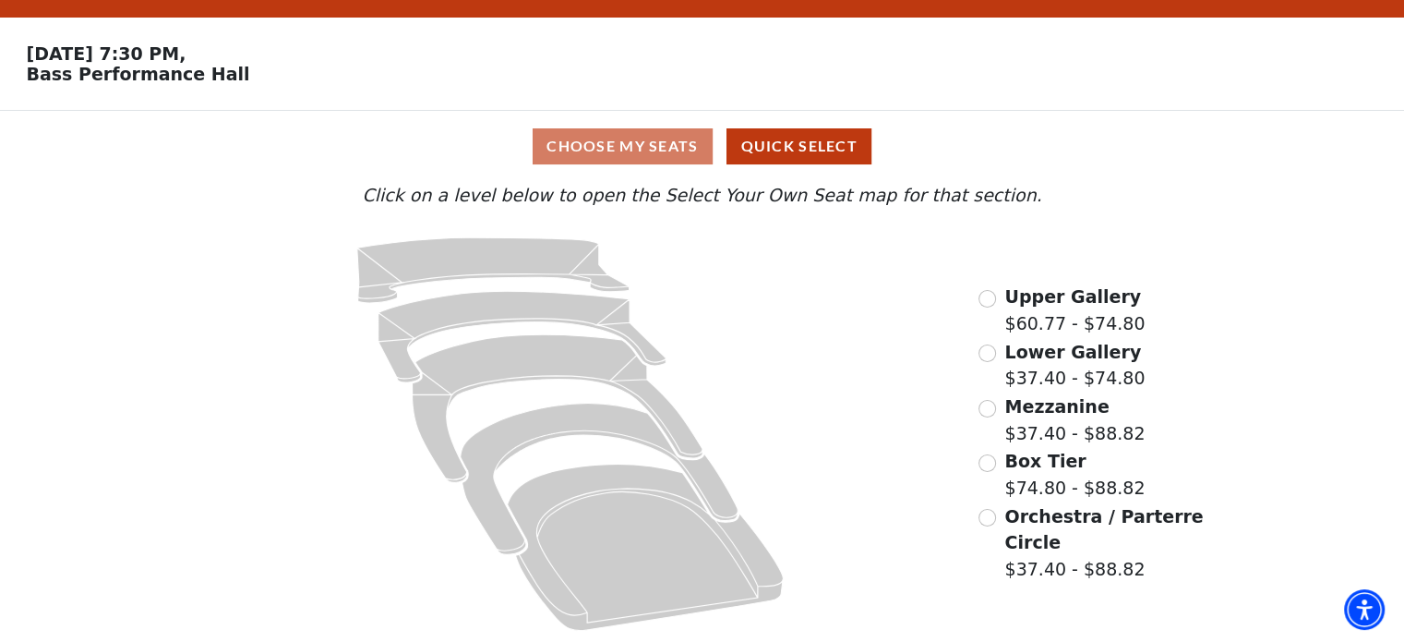
scroll to position [49, 0]
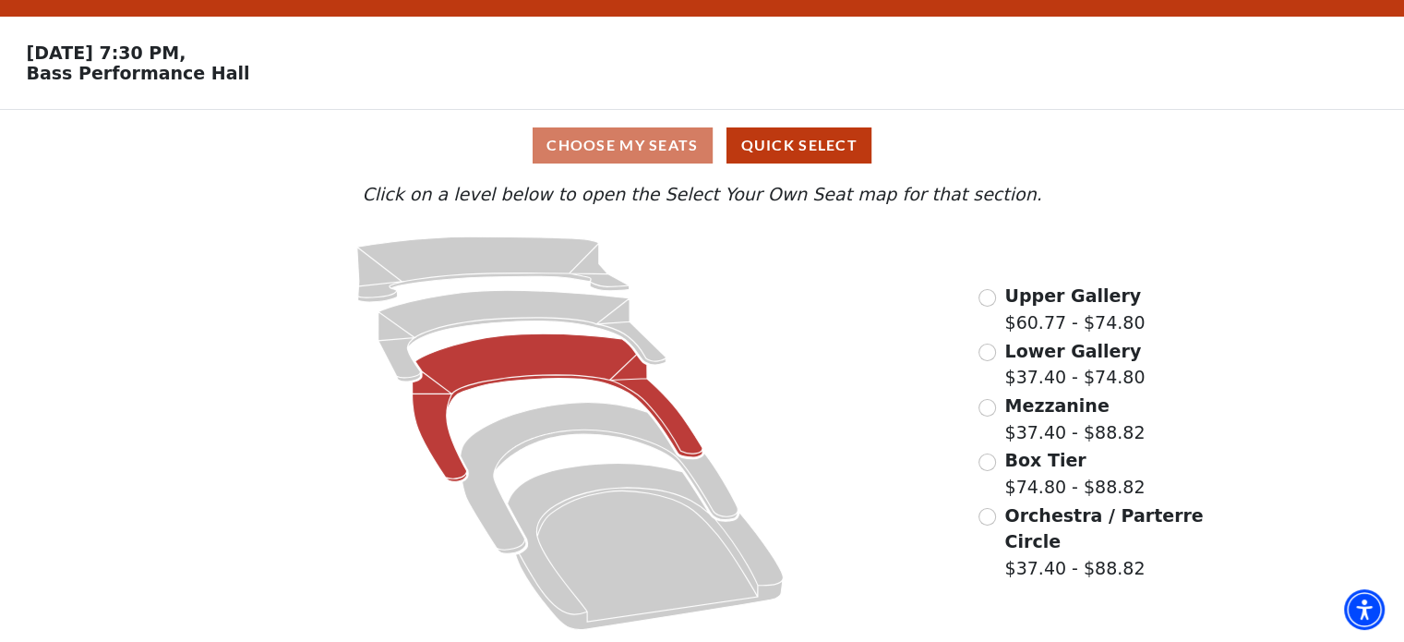
click at [514, 358] on icon "Mezzanine - Seats Available: 54" at bounding box center [558, 407] width 291 height 148
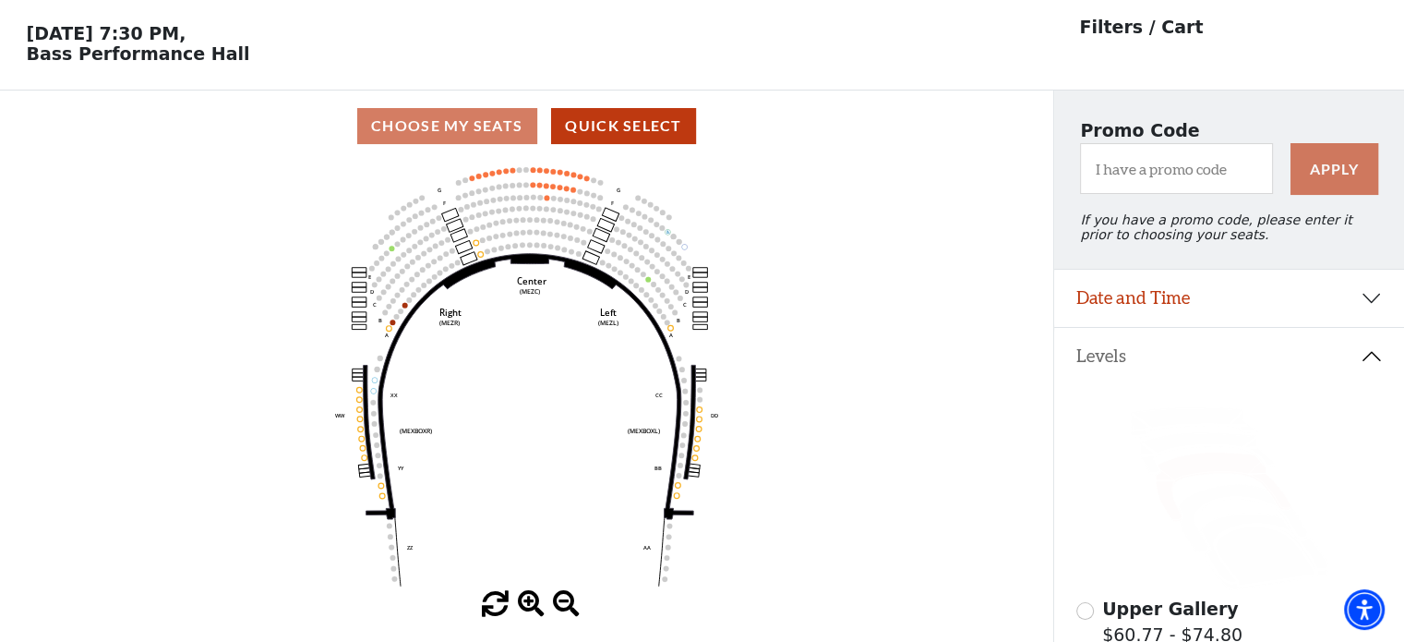
scroll to position [85, 0]
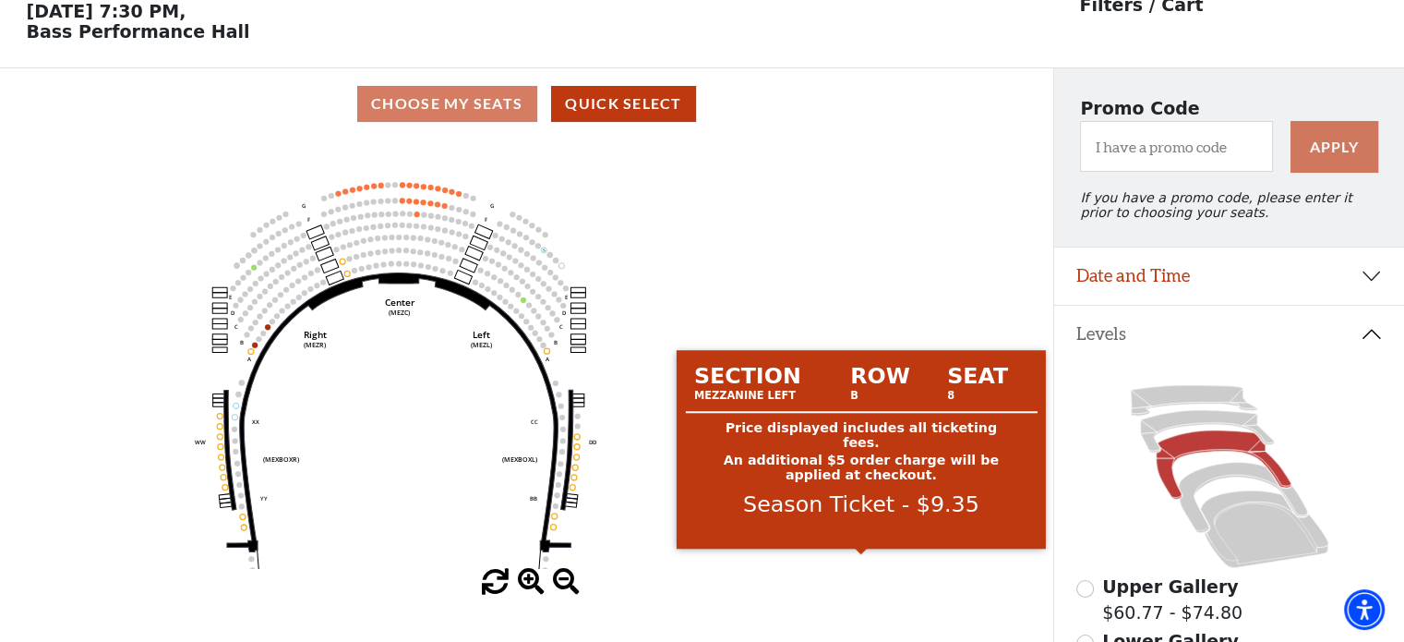
click at [1265, 561] on icon at bounding box center [1264, 529] width 128 height 78
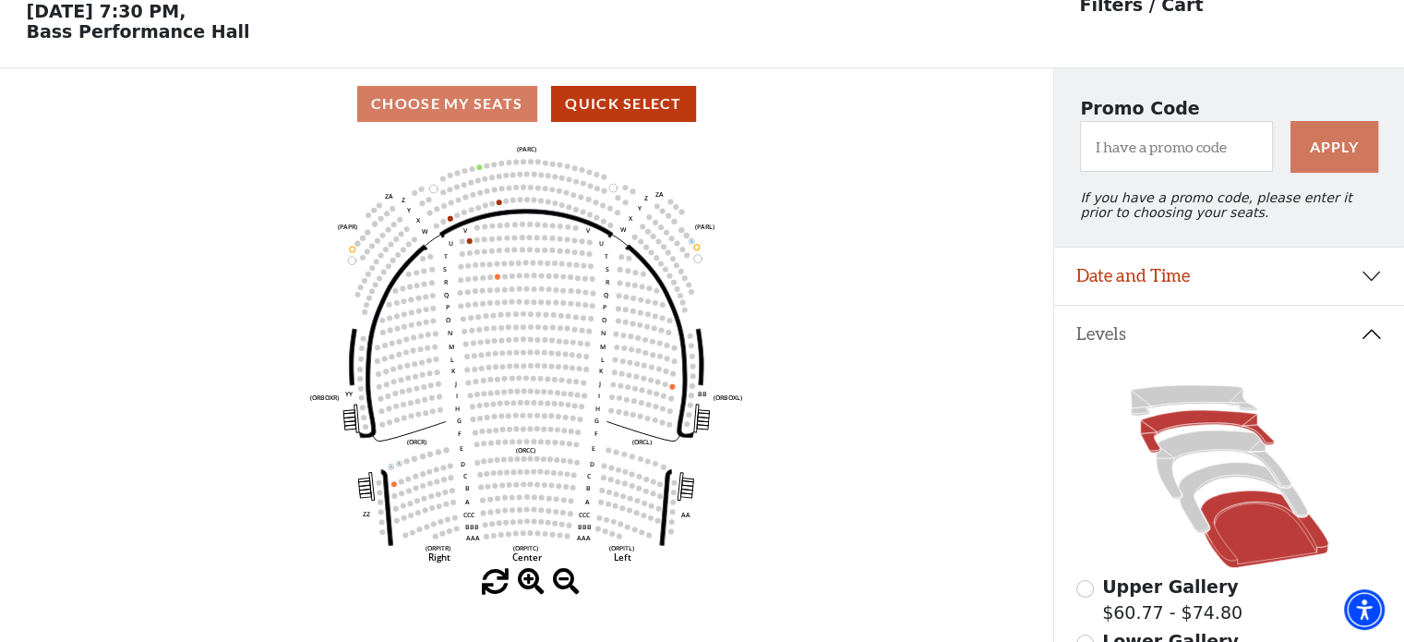
click at [1189, 427] on icon at bounding box center [1207, 431] width 134 height 42
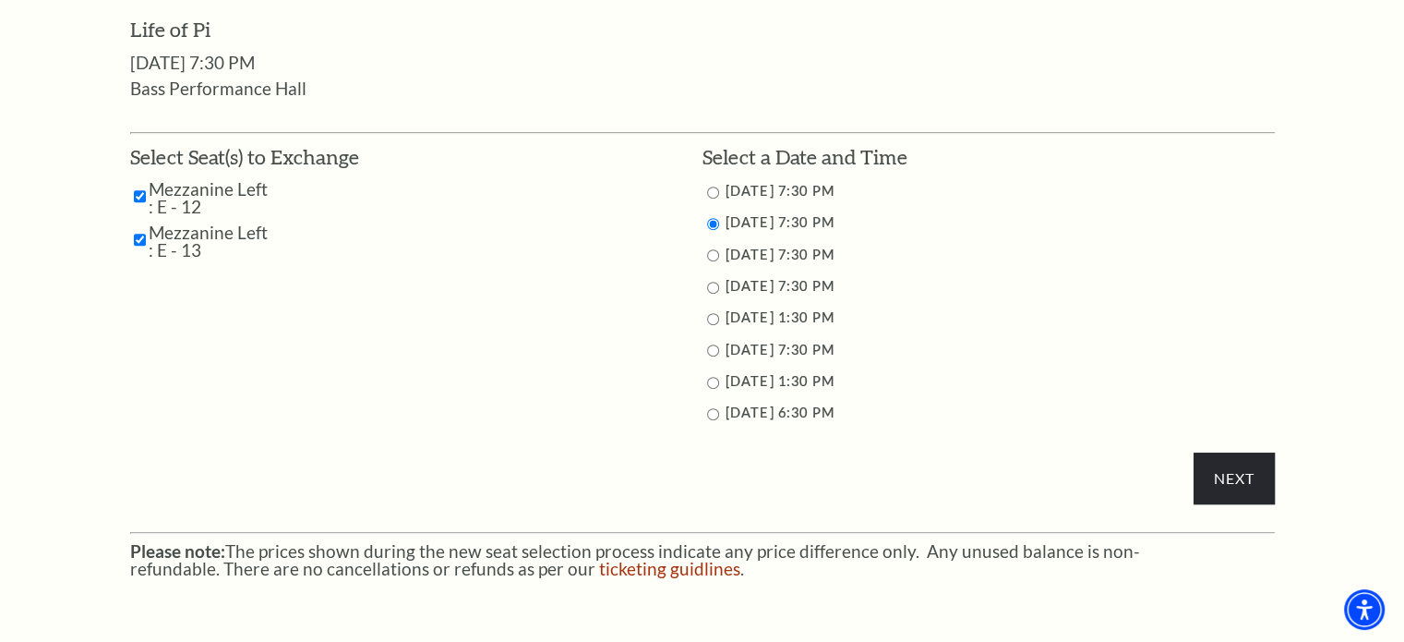
click at [714, 413] on input "9/28/2025 6:30 PM" at bounding box center [713, 414] width 12 height 12
radio input "true"
click at [714, 384] on input "9/28/2025 1:30 PM" at bounding box center [713, 383] width 12 height 12
radio input "true"
click at [1223, 482] on input "Next" at bounding box center [1234, 478] width 80 height 52
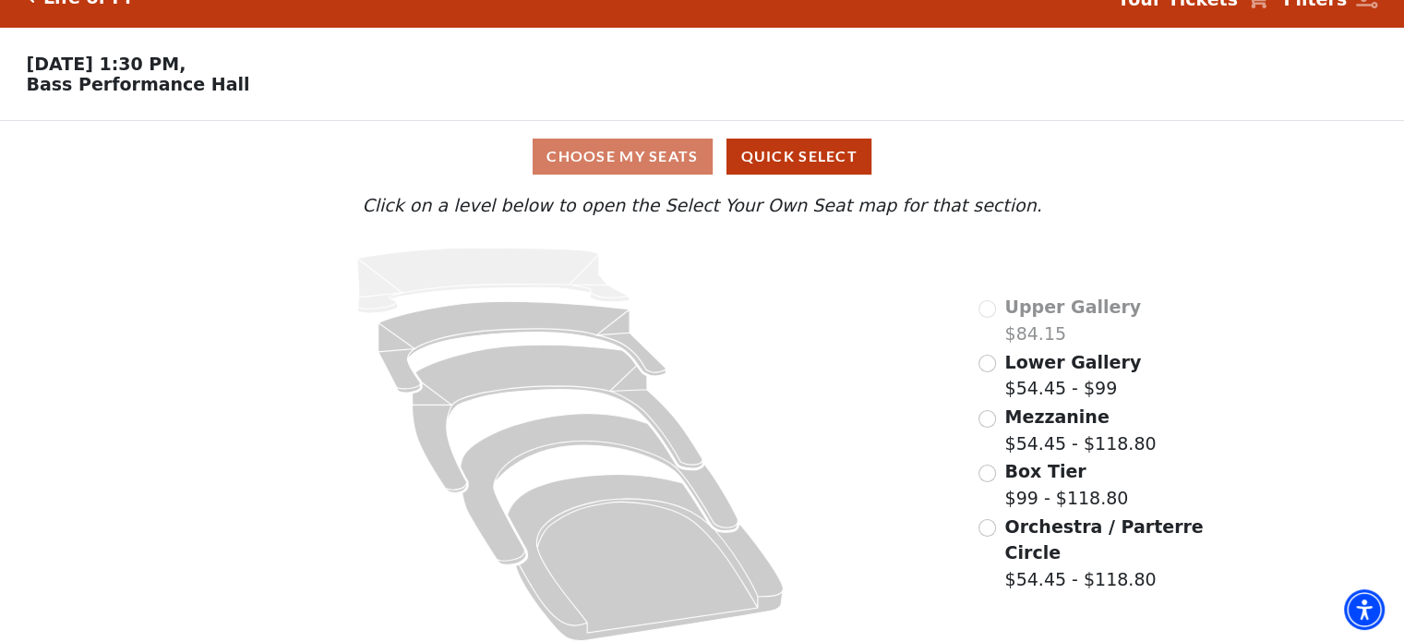
scroll to position [49, 0]
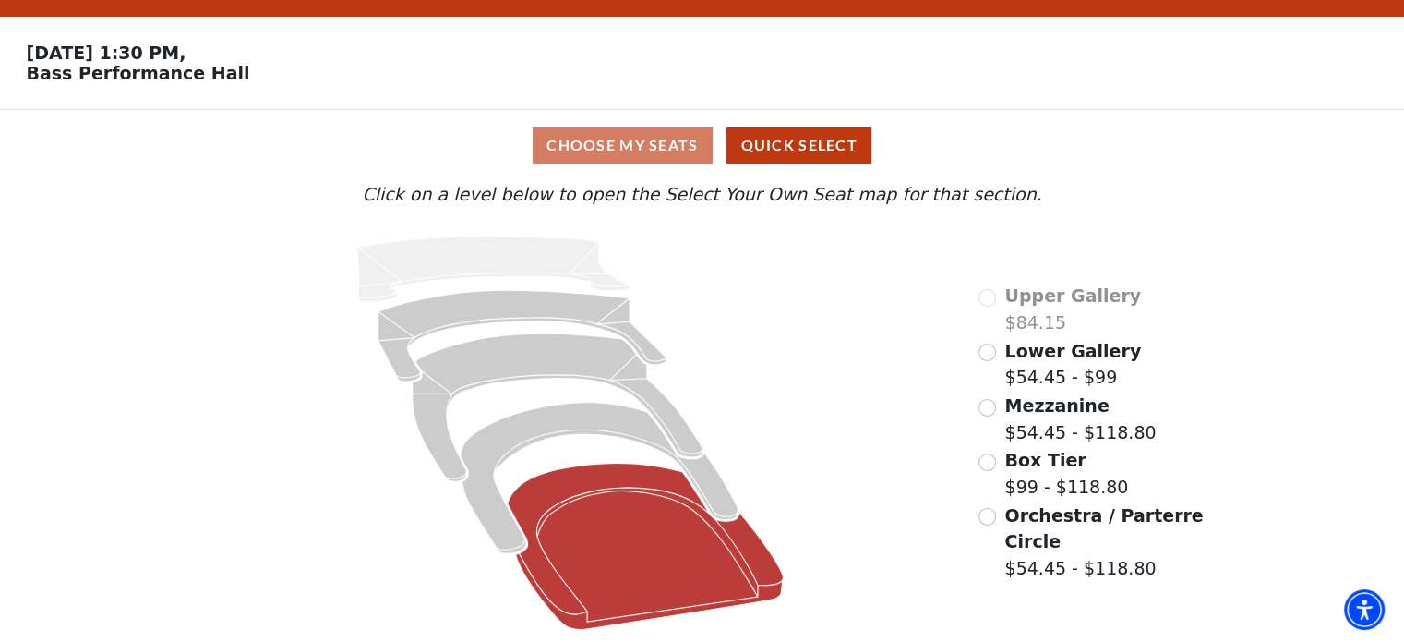
click at [639, 528] on icon "Orchestra / Parterre Circle - Seats Available: 13" at bounding box center [646, 546] width 276 height 166
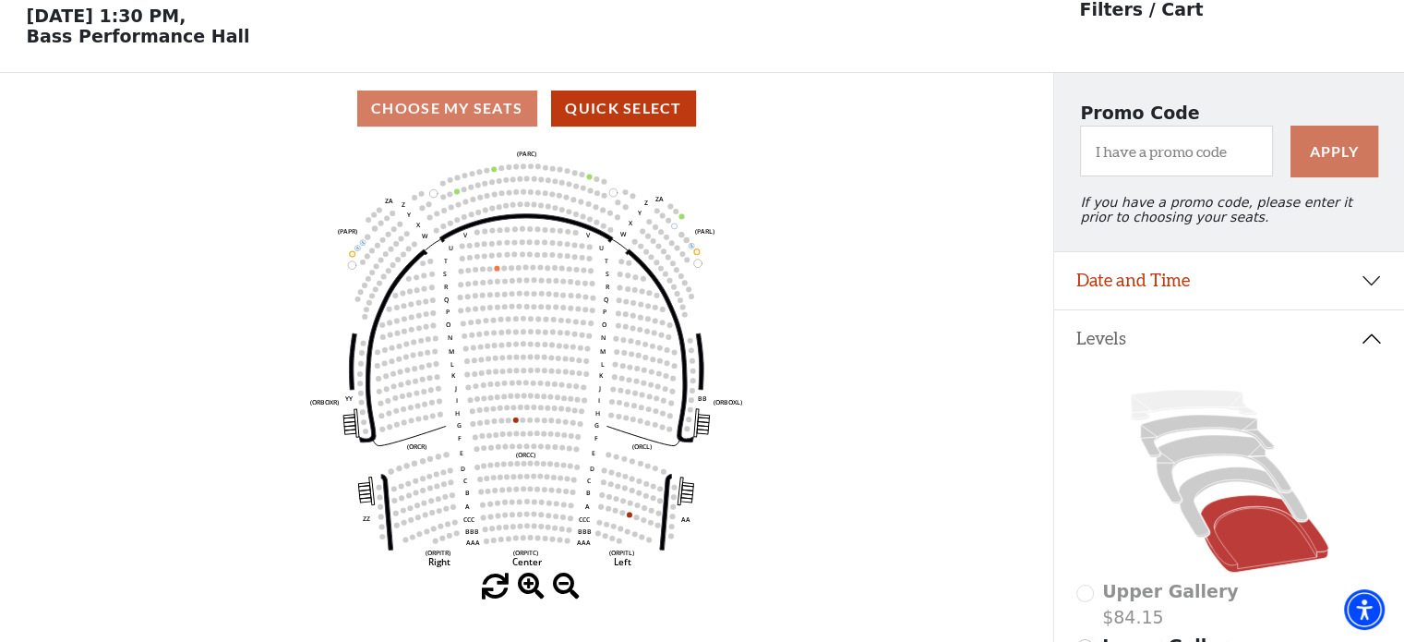
scroll to position [85, 0]
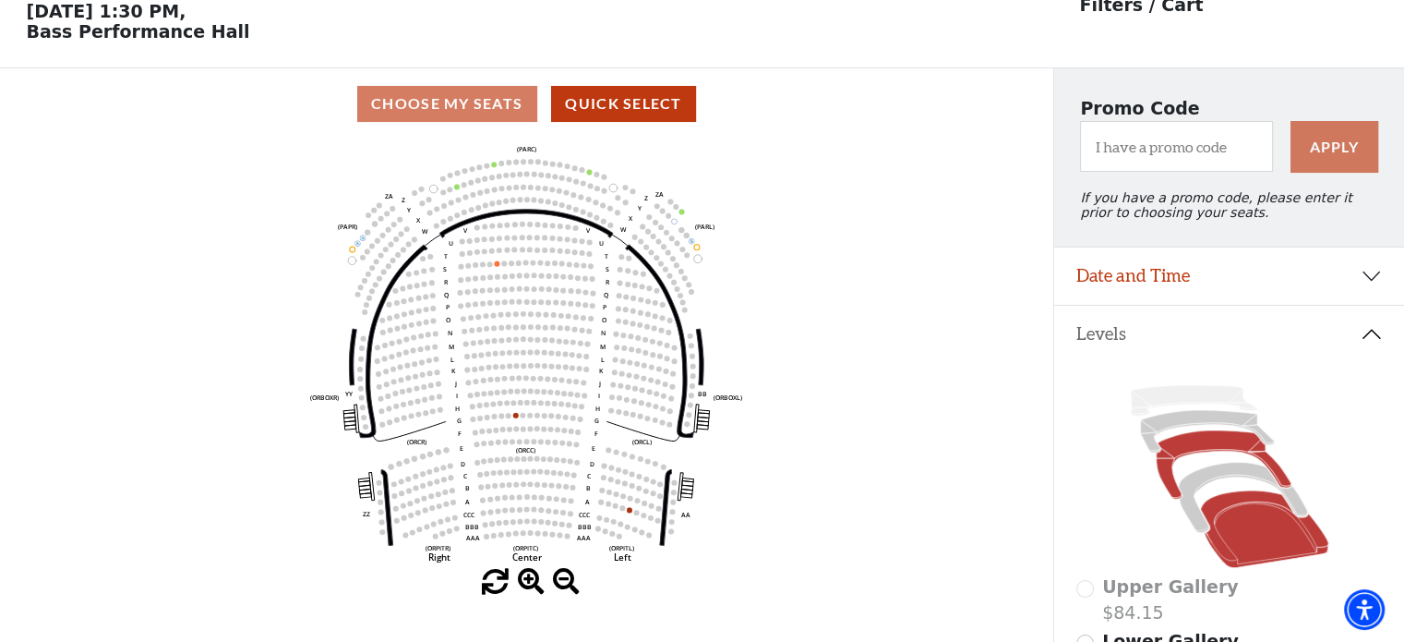
click at [1220, 449] on icon at bounding box center [1223, 464] width 135 height 68
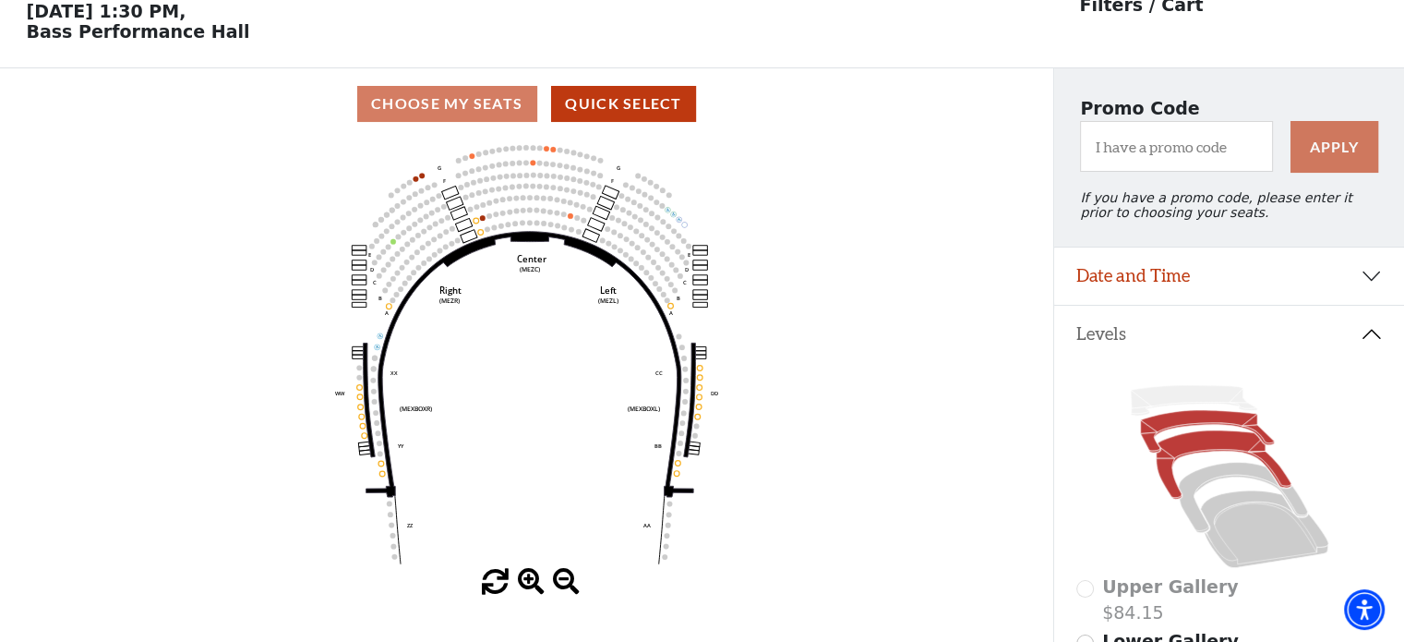
click at [1214, 427] on icon at bounding box center [1207, 431] width 134 height 42
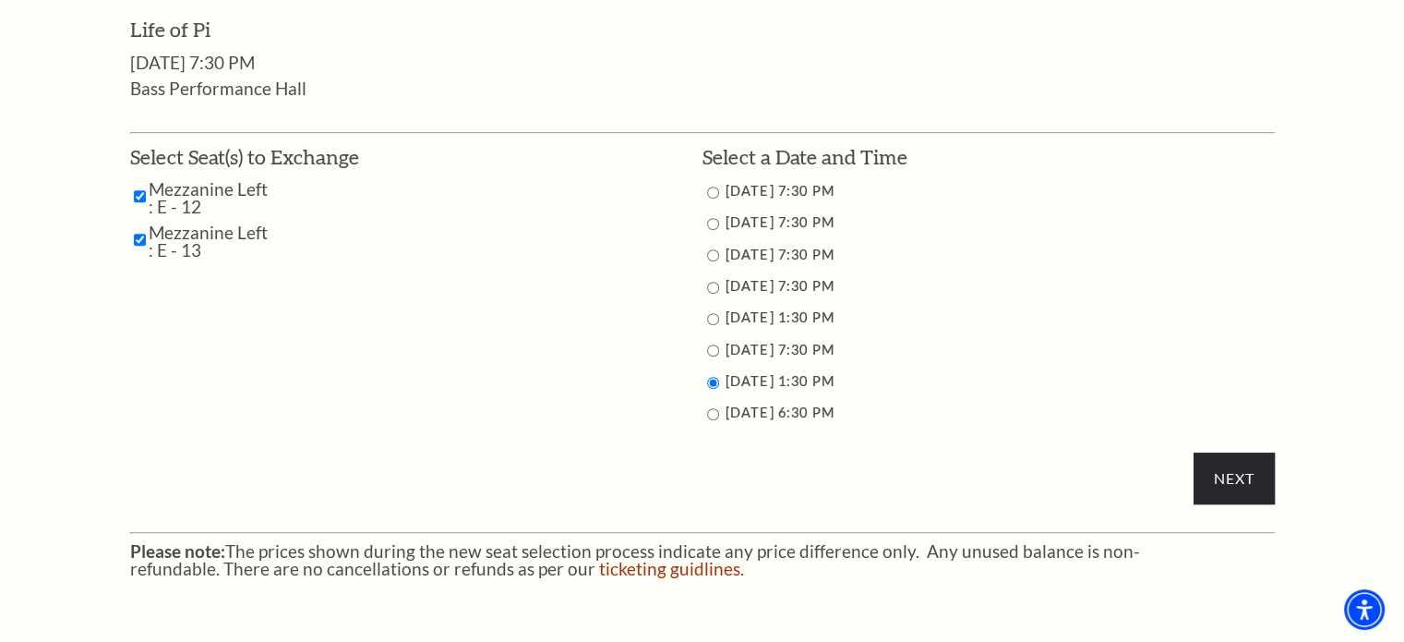
click at [716, 413] on input "9/28/2025 6:30 PM" at bounding box center [713, 414] width 12 height 12
radio input "true"
click at [1208, 475] on input "Next" at bounding box center [1234, 478] width 80 height 52
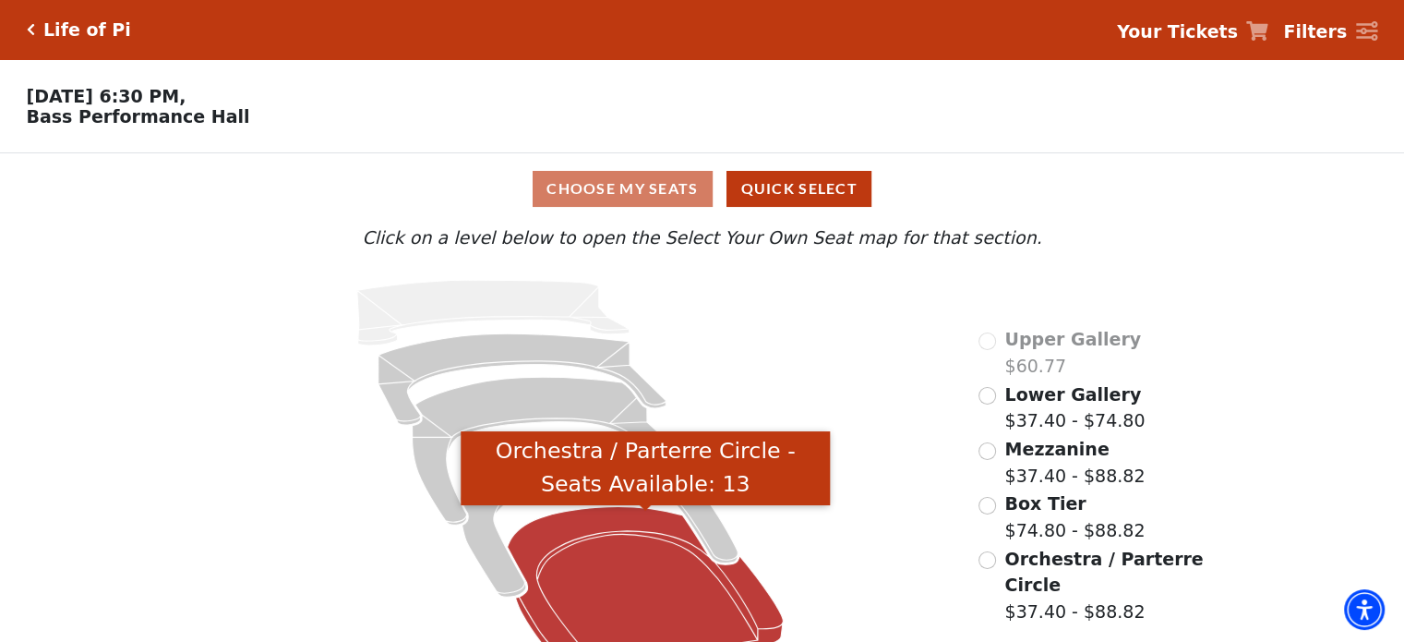
click at [655, 578] on icon "Orchestra / Parterre Circle - Seats Available: 13" at bounding box center [646, 590] width 276 height 166
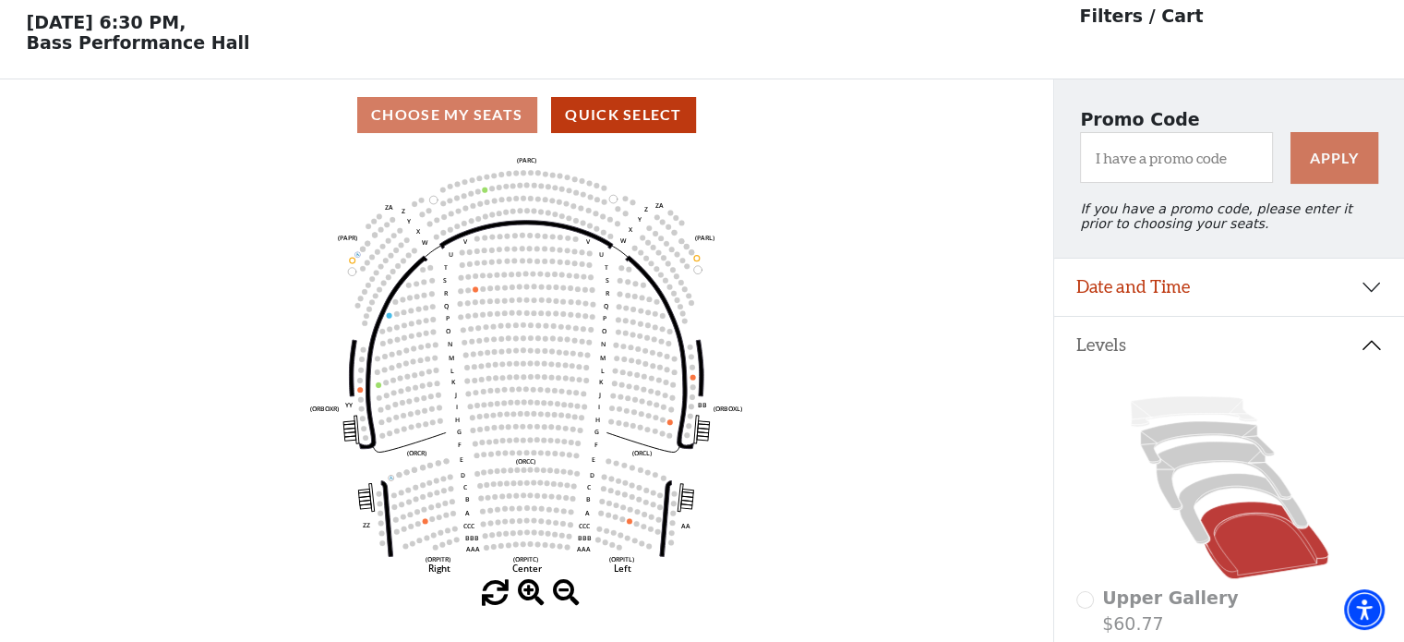
scroll to position [85, 0]
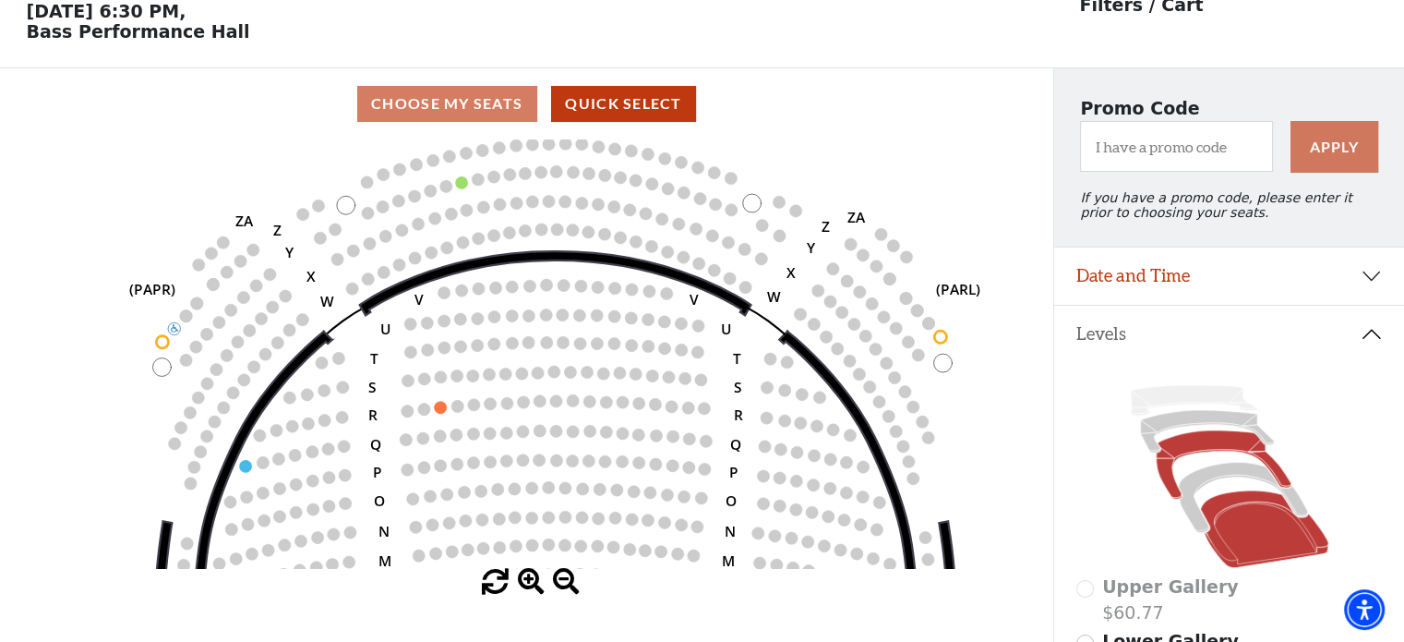
click at [1218, 441] on icon at bounding box center [1223, 464] width 135 height 68
